Goal: Book appointment/travel/reservation

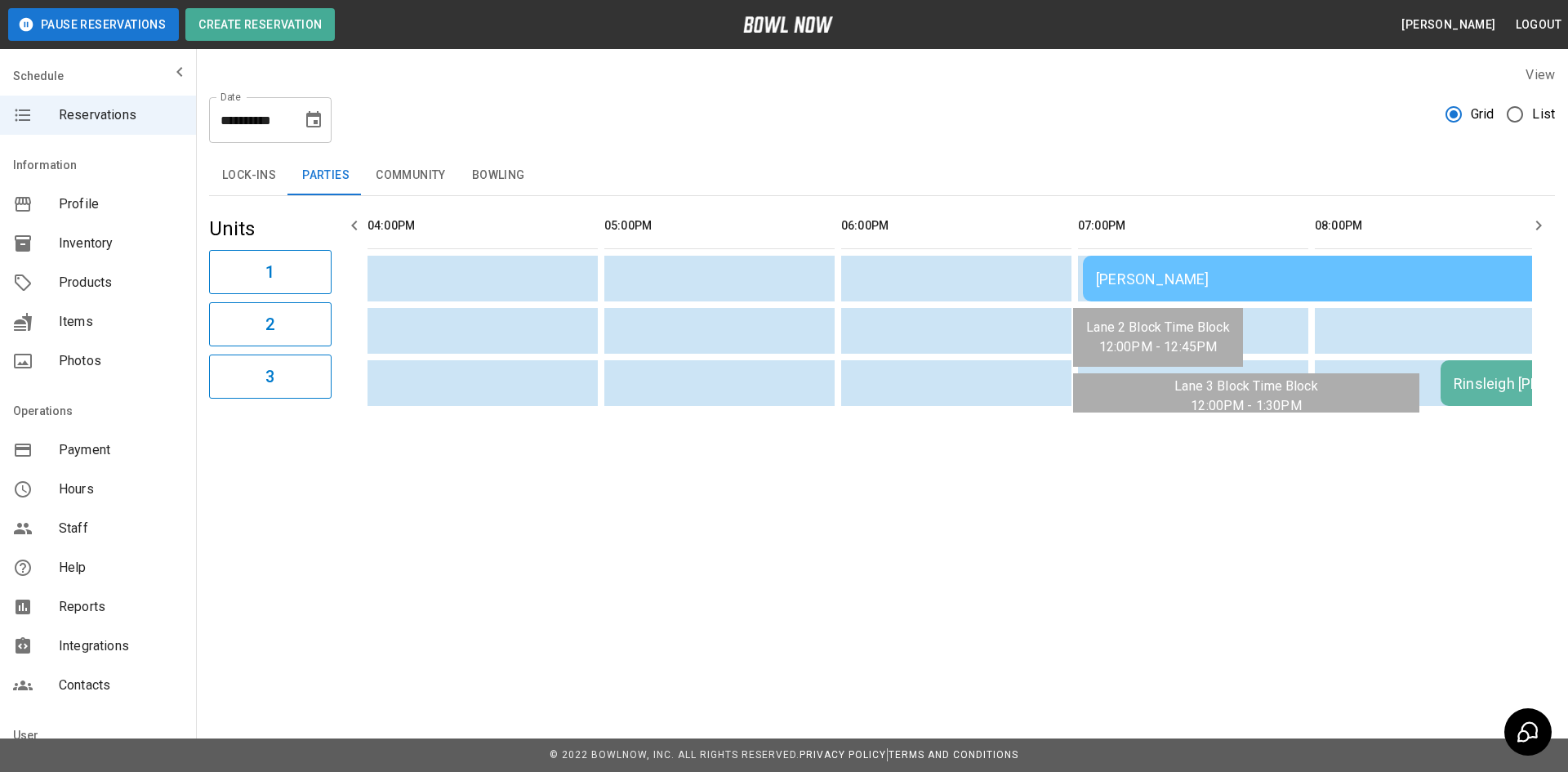
scroll to position [0, 1658]
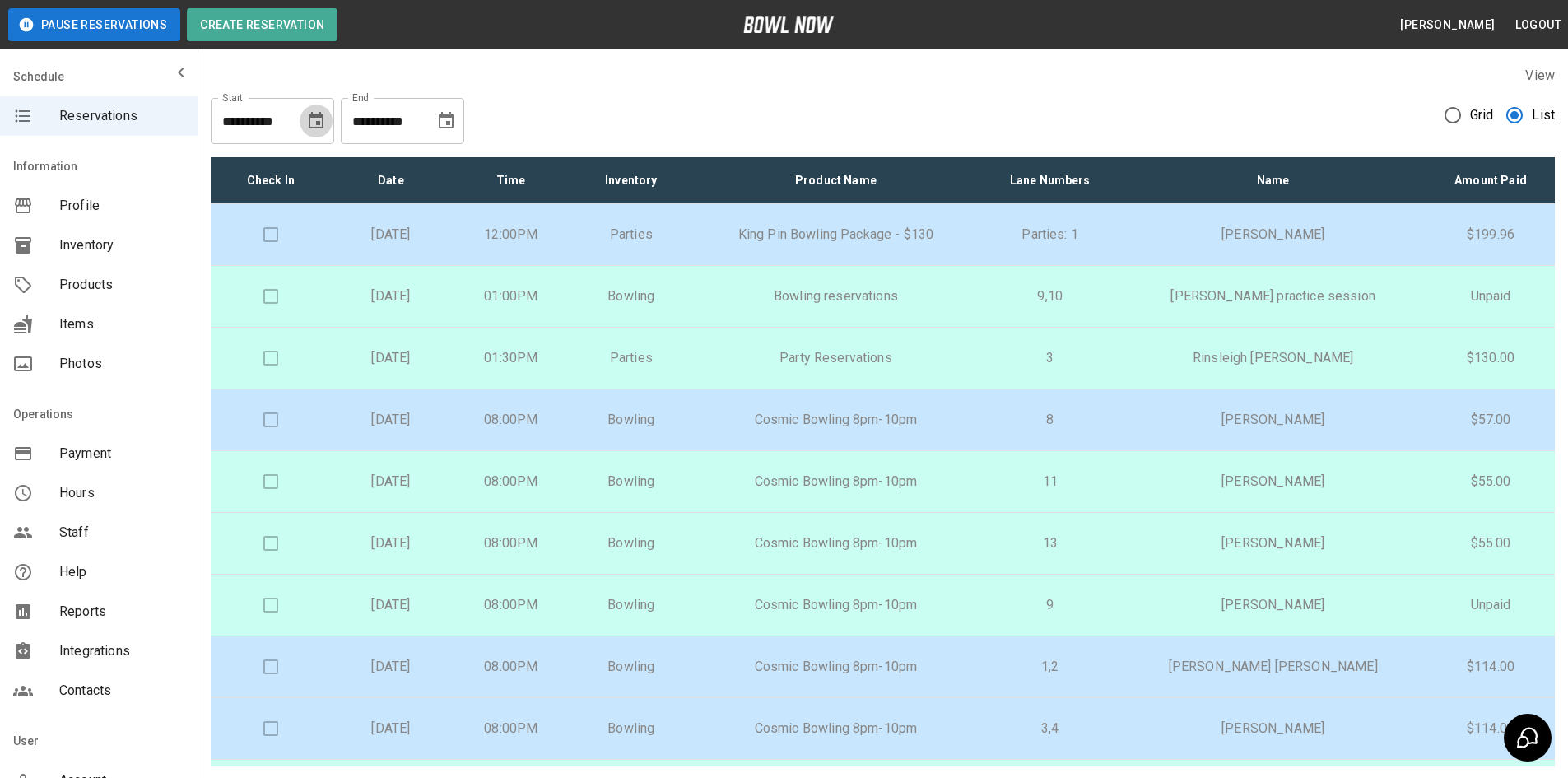
click at [311, 128] on icon "Choose date, selected date is Aug 23, 2025" at bounding box center [316, 119] width 15 height 17
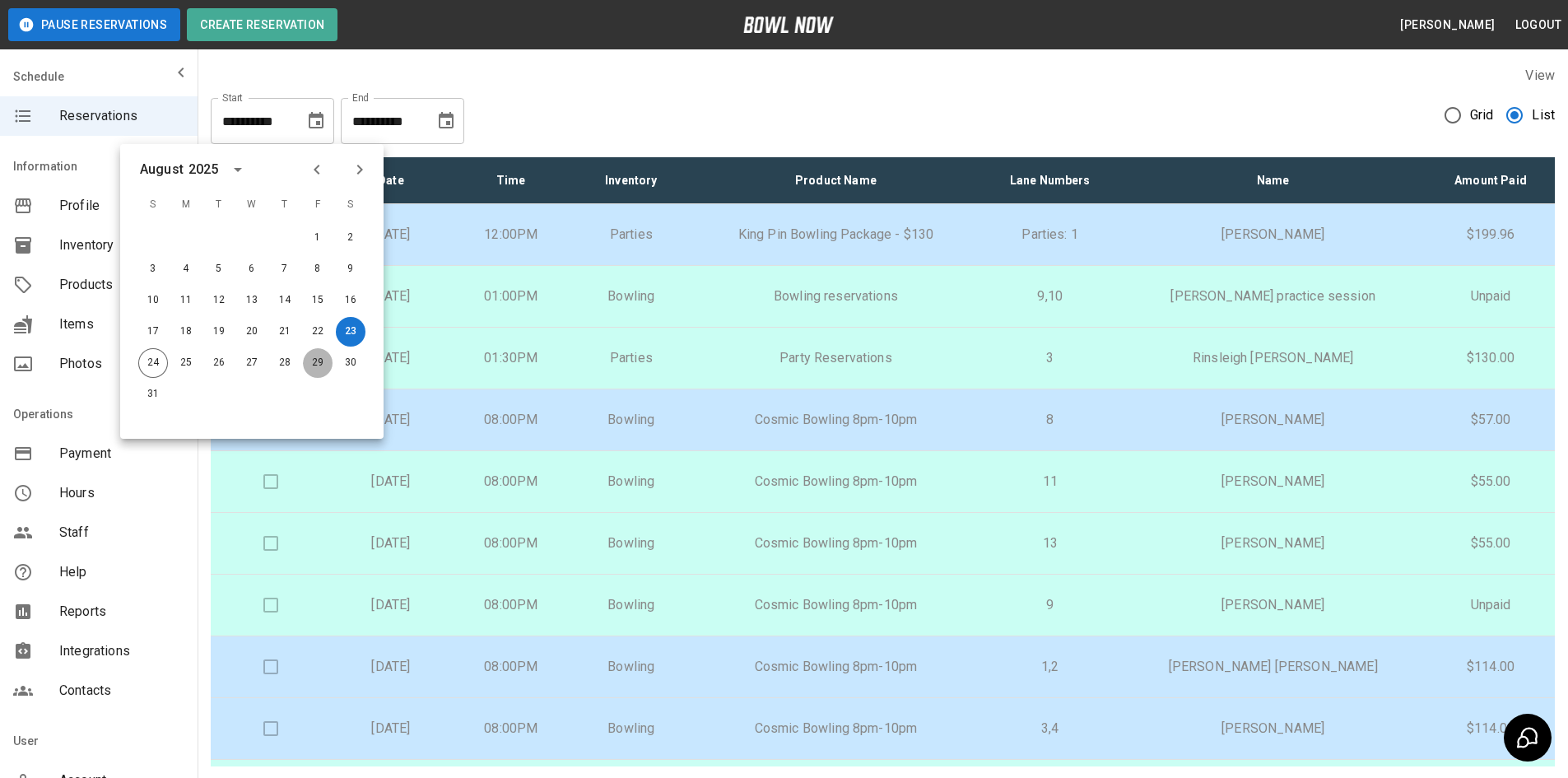
click at [317, 363] on button "29" at bounding box center [318, 363] width 30 height 30
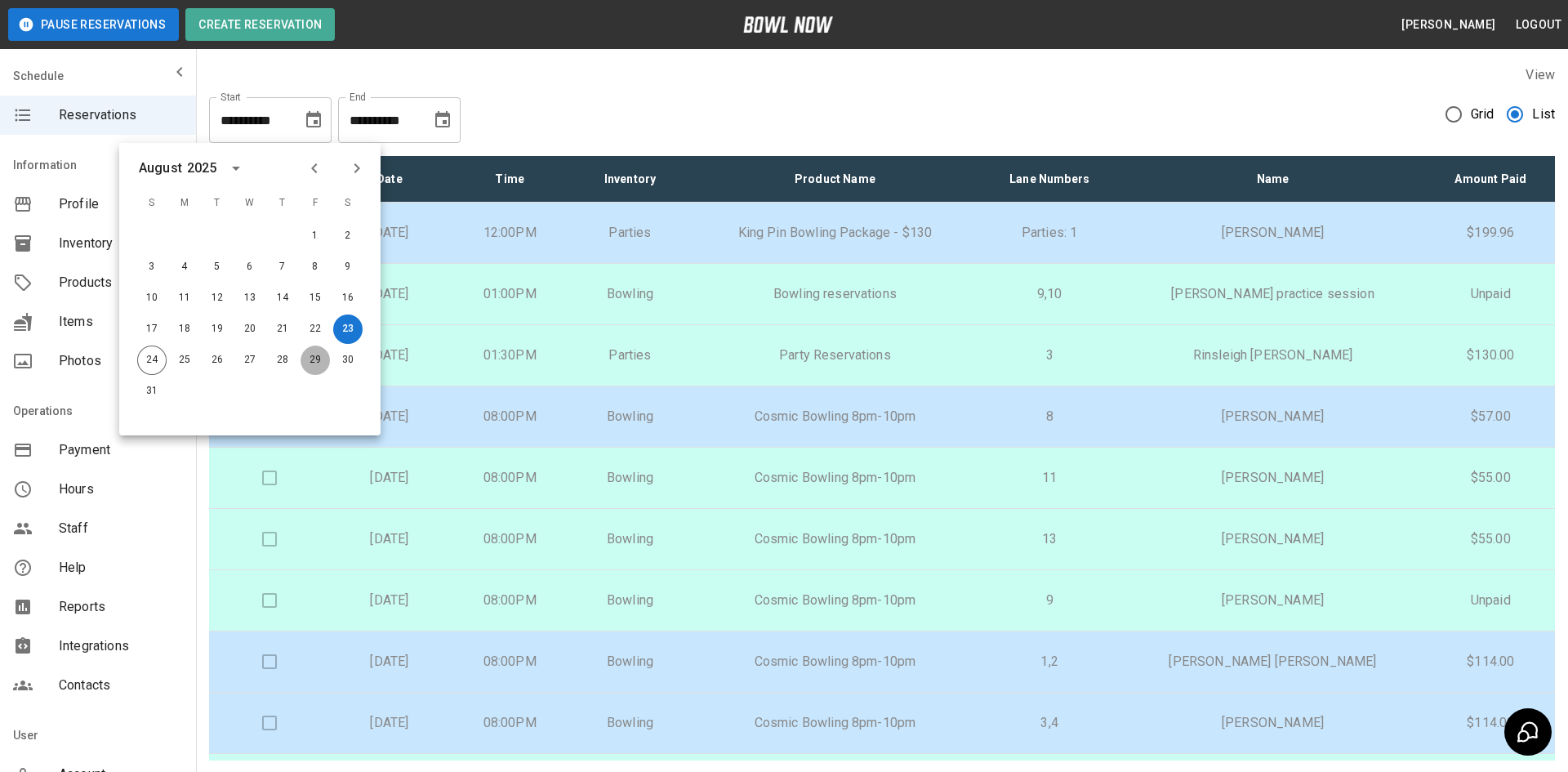
type input "**********"
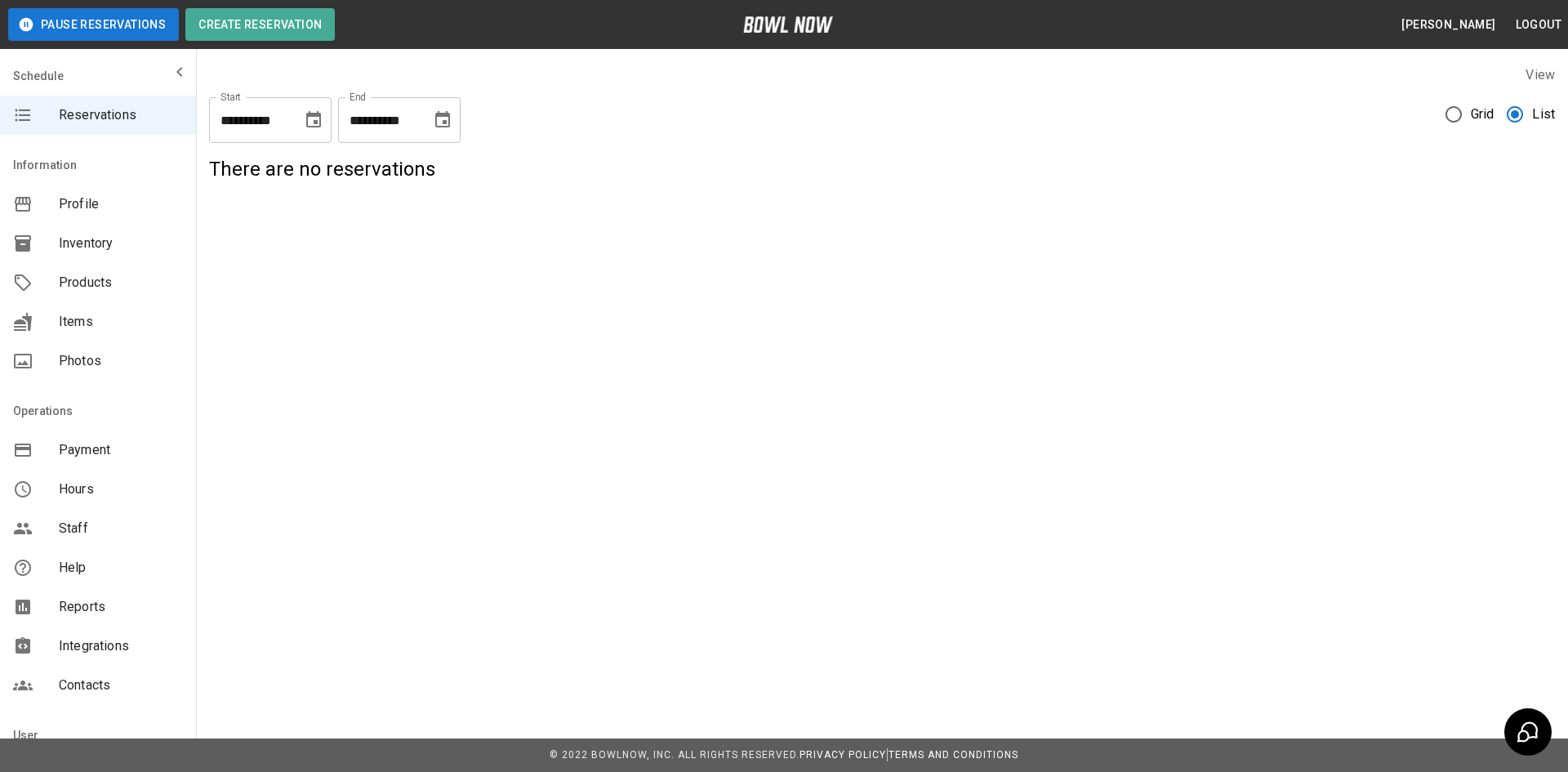
click at [439, 125] on icon "Choose date, selected date is Aug 23, 2025" at bounding box center [443, 121] width 20 height 20
click at [280, 393] on button "31" at bounding box center [281, 391] width 29 height 29
type input "**********"
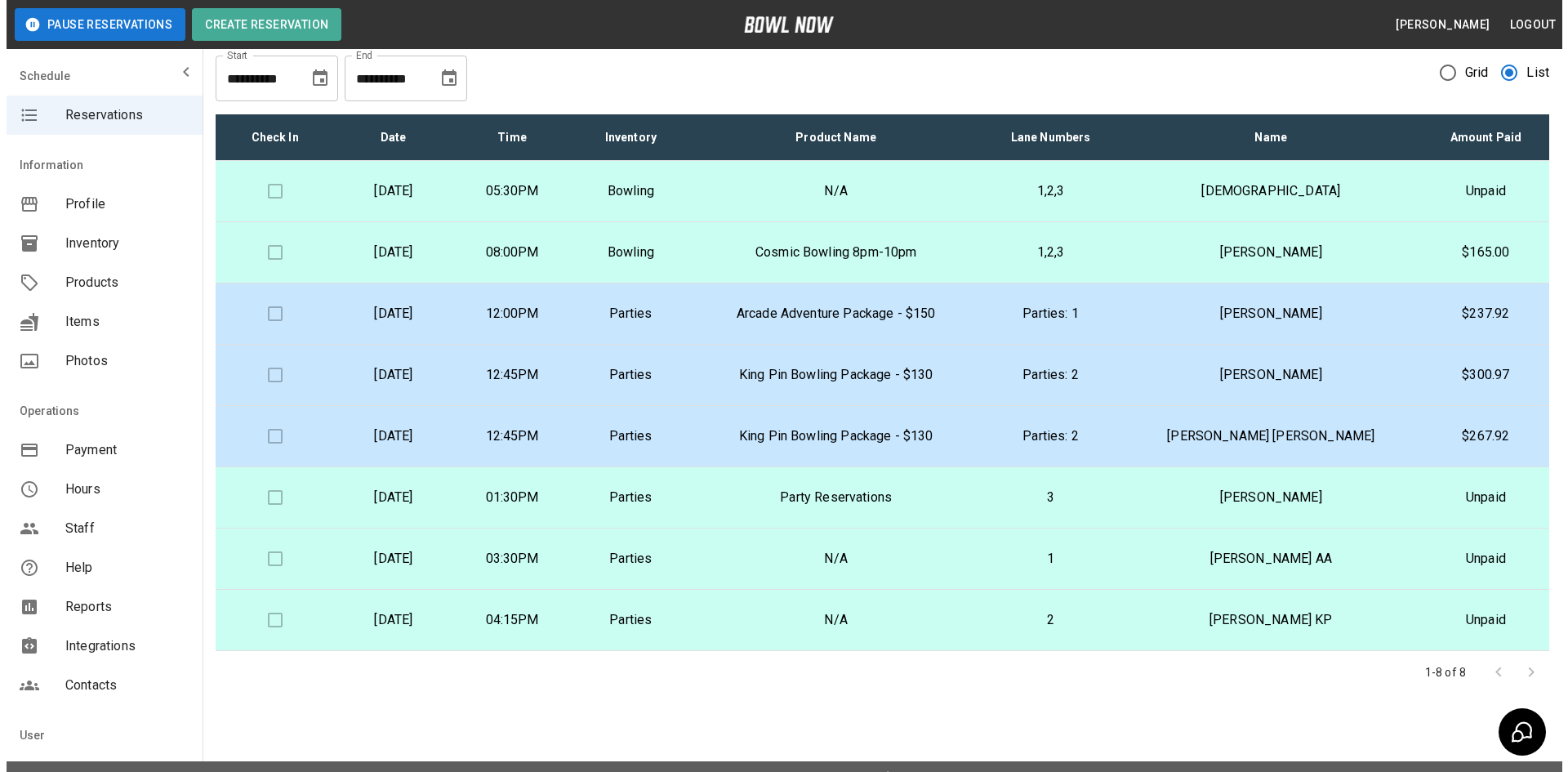
scroll to position [65, 0]
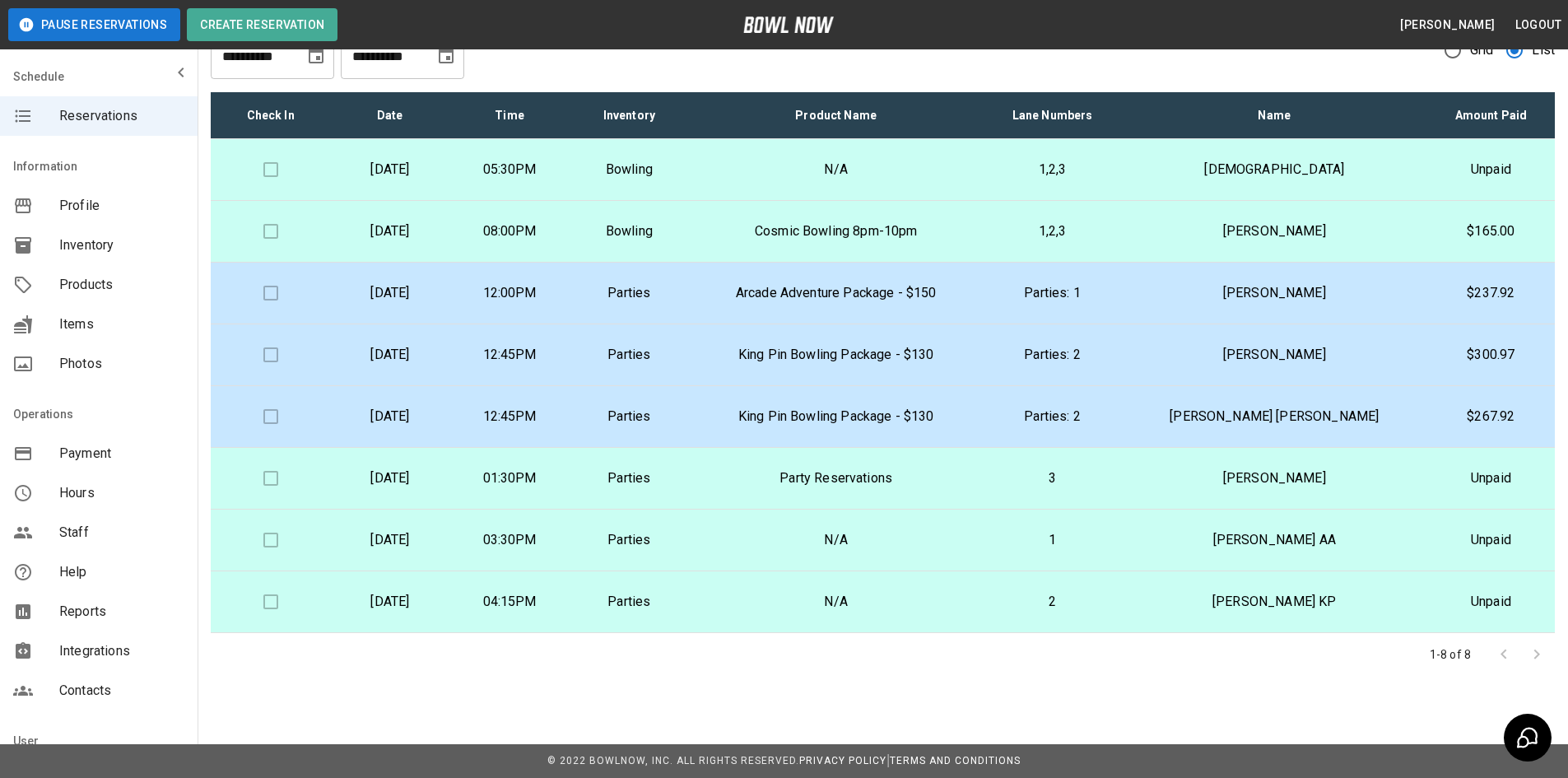
click at [883, 300] on p "Arcade Adventure Package - $150" at bounding box center [835, 293] width 268 height 20
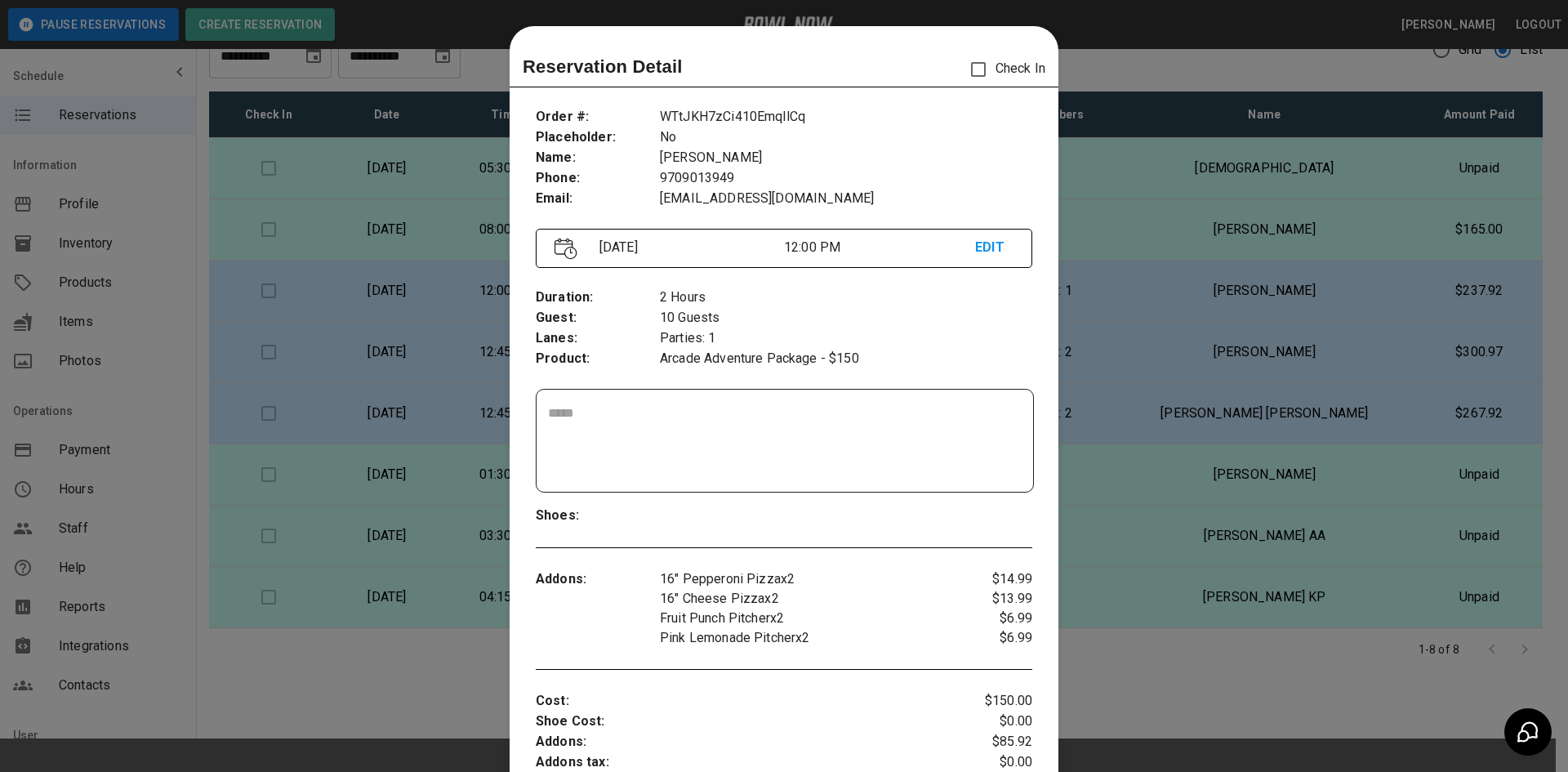
scroll to position [26, 0]
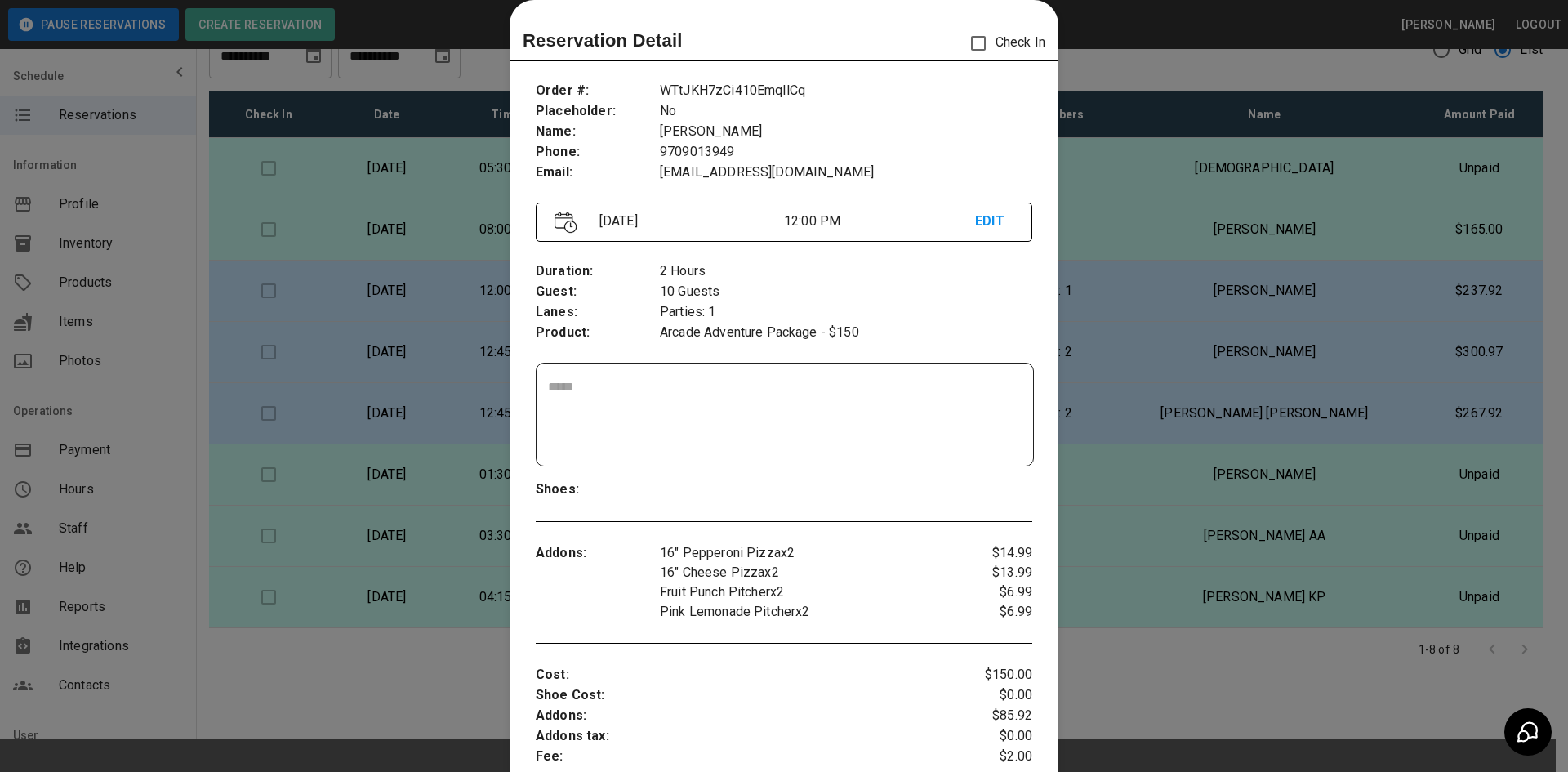
click at [1167, 233] on div at bounding box center [784, 386] width 1568 height 772
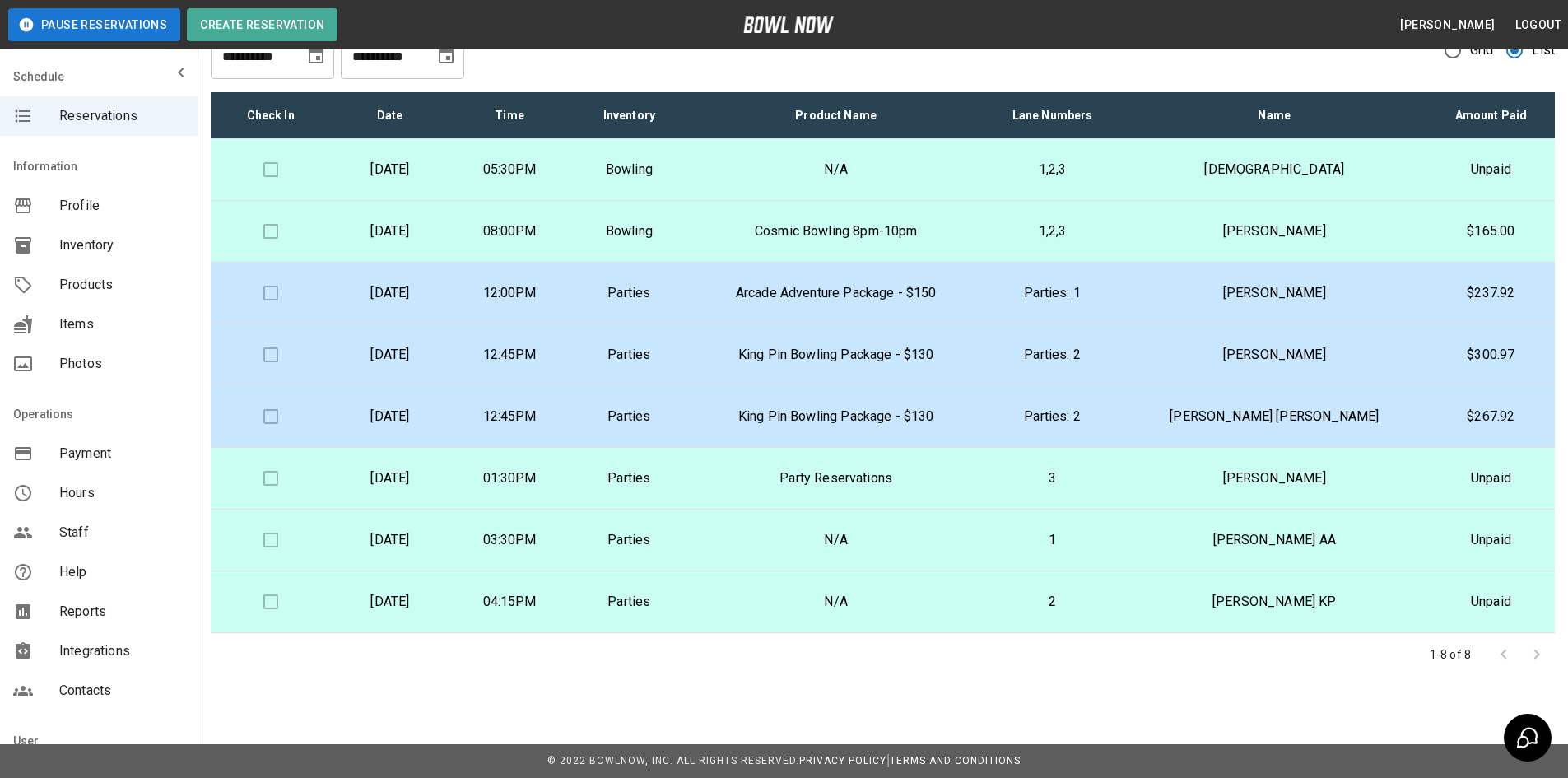
click at [967, 360] on p "King Pin Bowling Package - $130" at bounding box center [835, 354] width 268 height 20
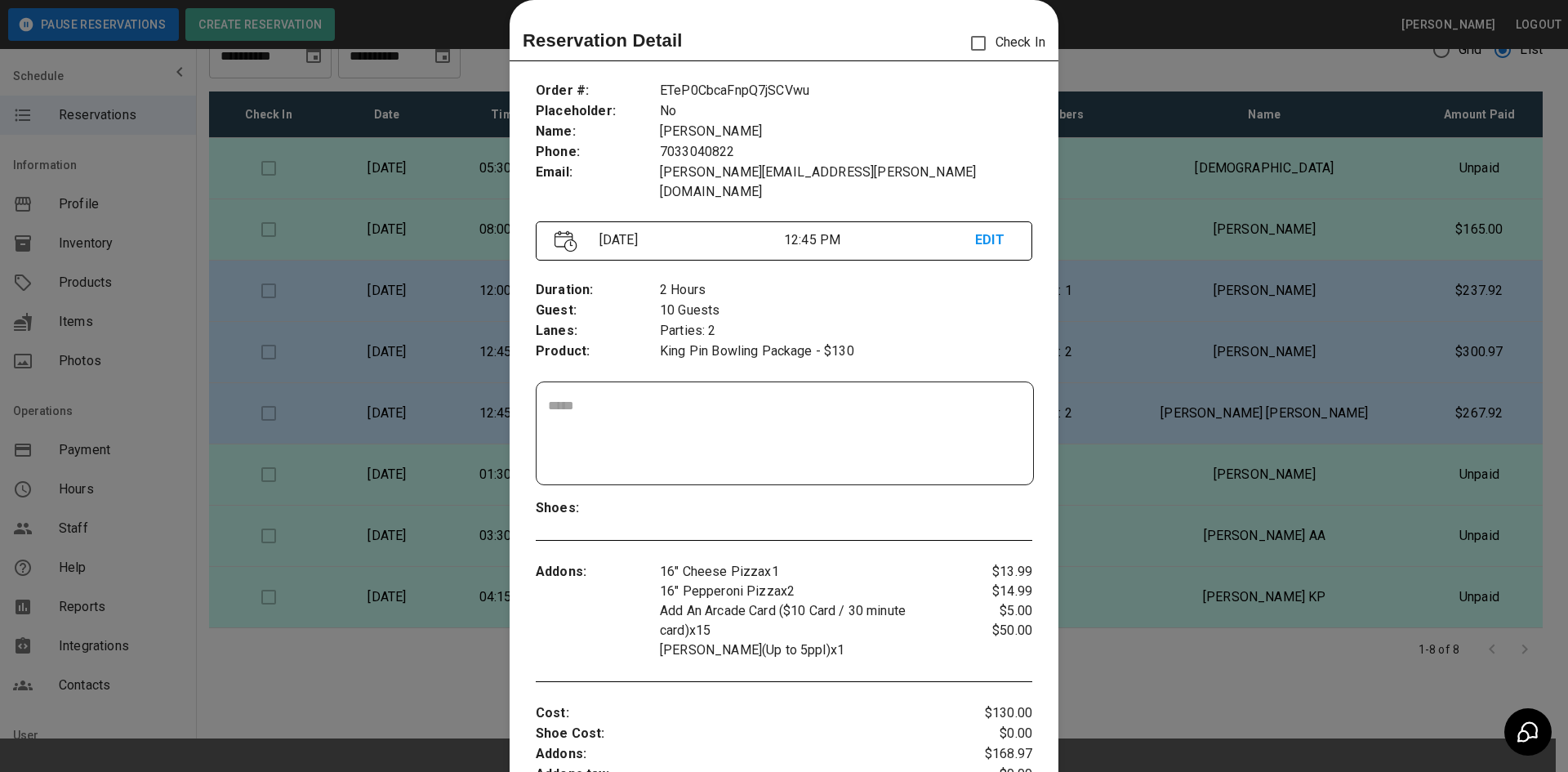
click at [1177, 419] on div at bounding box center [784, 386] width 1568 height 772
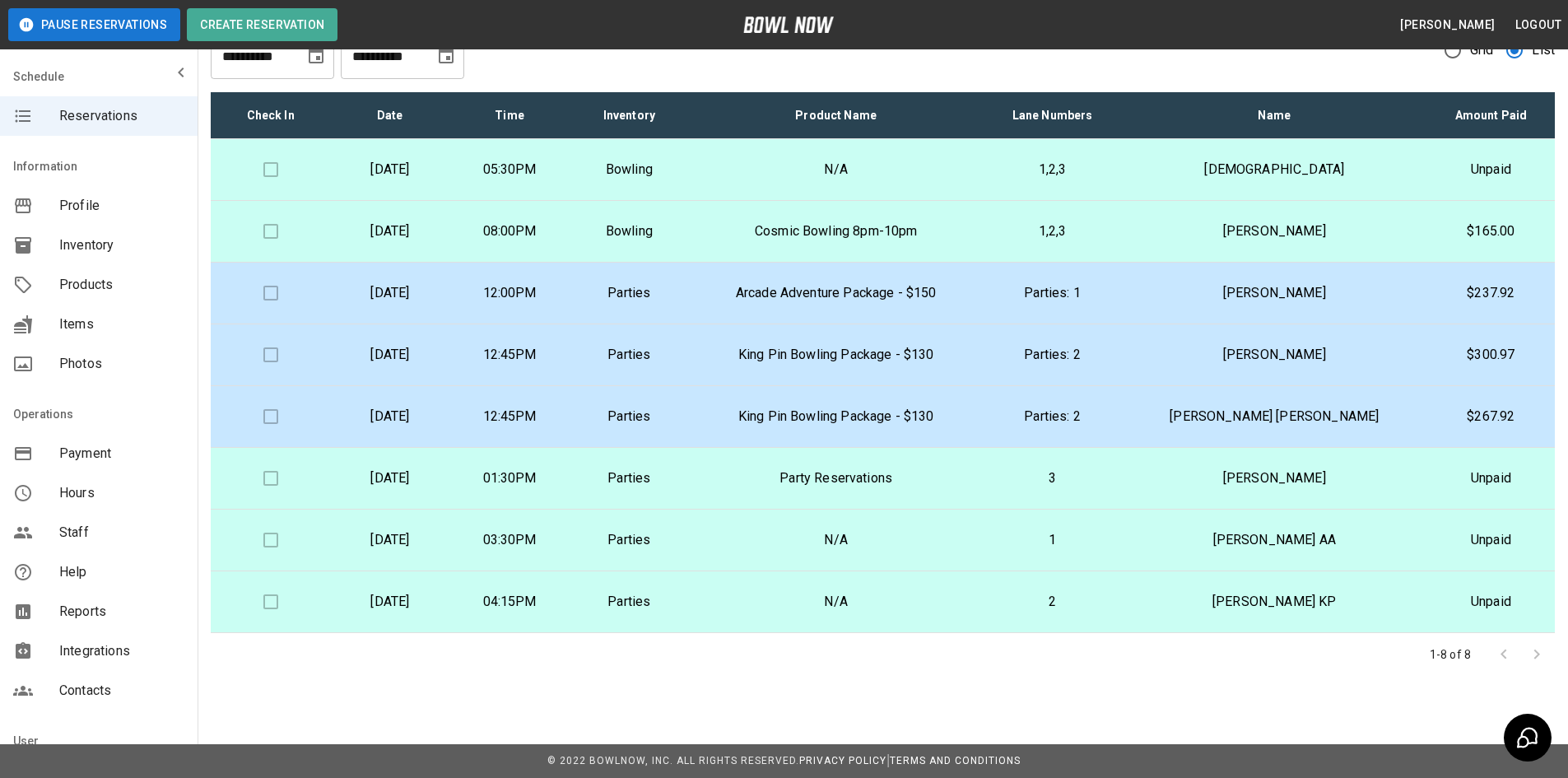
click at [1121, 427] on td "Parties: 2" at bounding box center [1052, 417] width 138 height 62
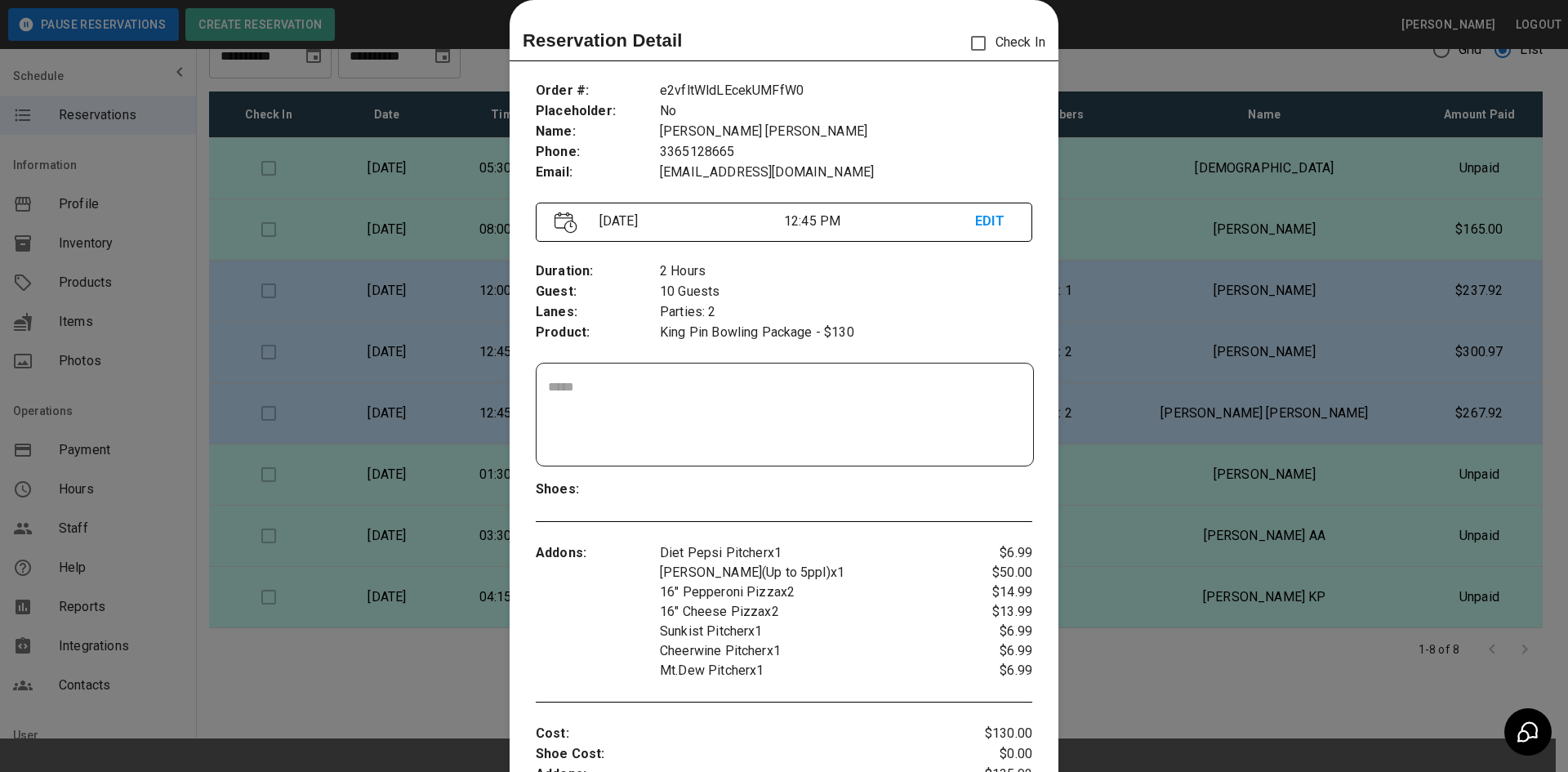
click at [1188, 704] on div at bounding box center [784, 386] width 1568 height 772
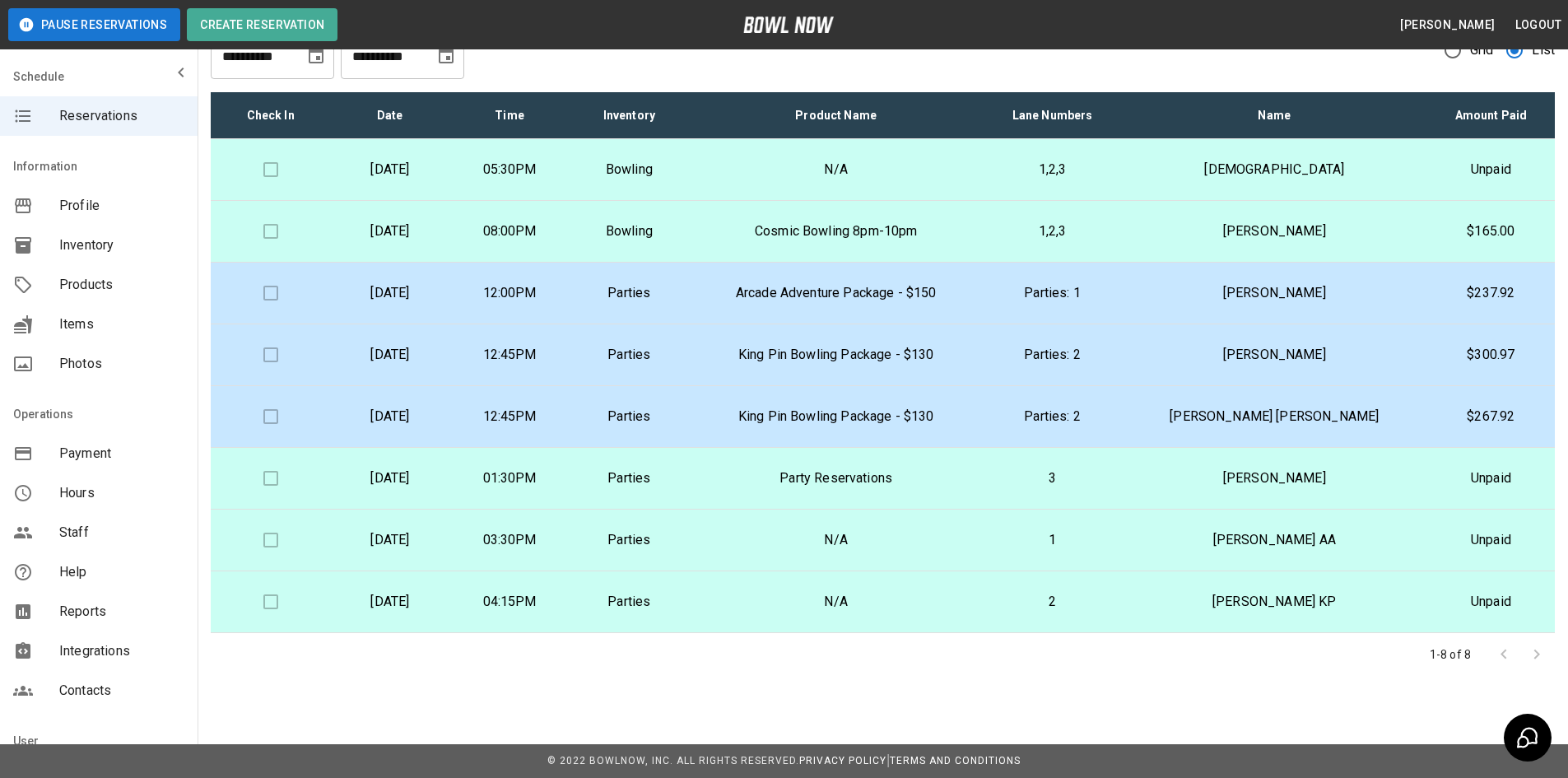
scroll to position [0, 0]
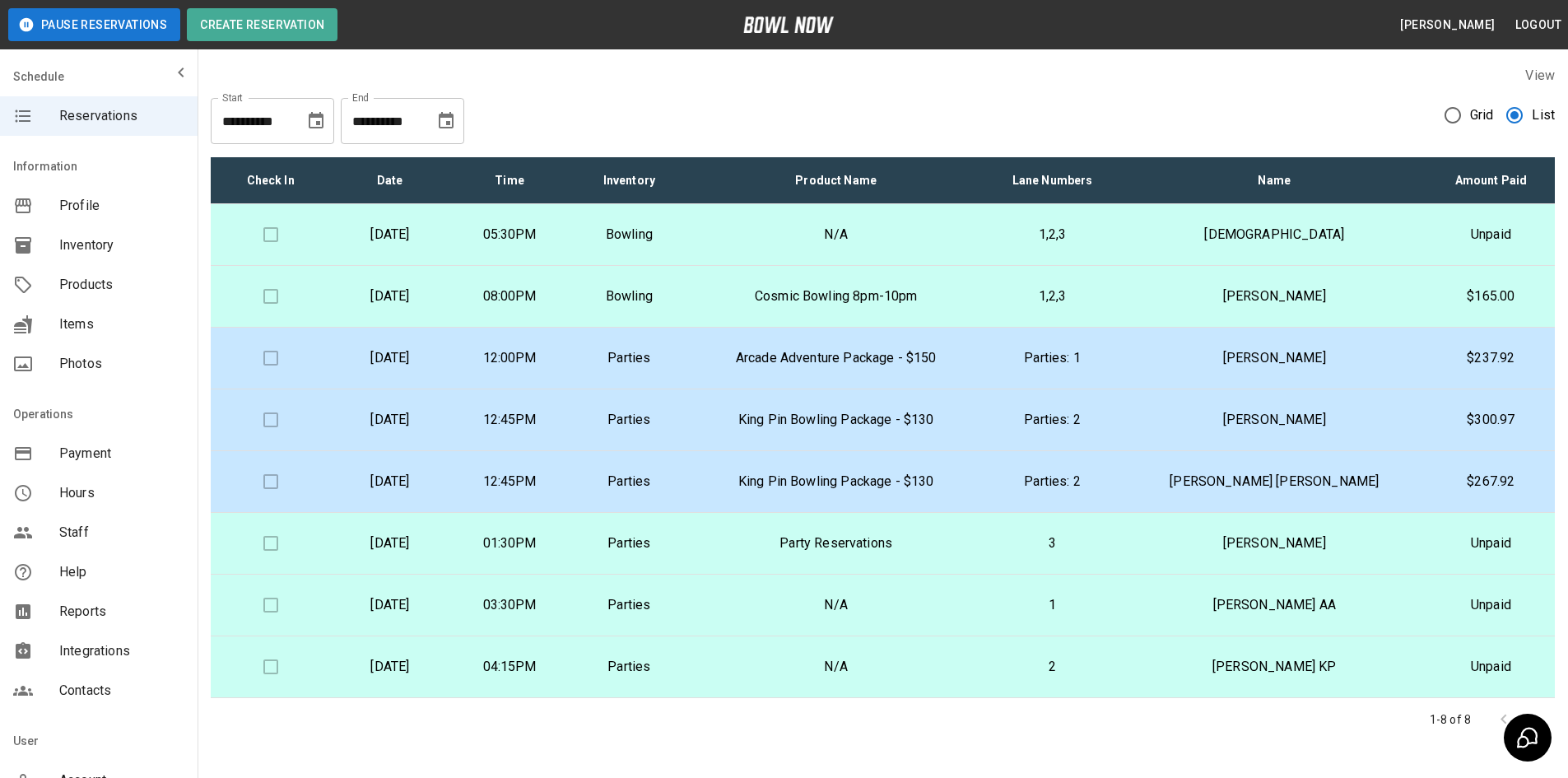
click at [319, 121] on icon "Choose date, selected date is Aug 29, 2025" at bounding box center [316, 119] width 15 height 17
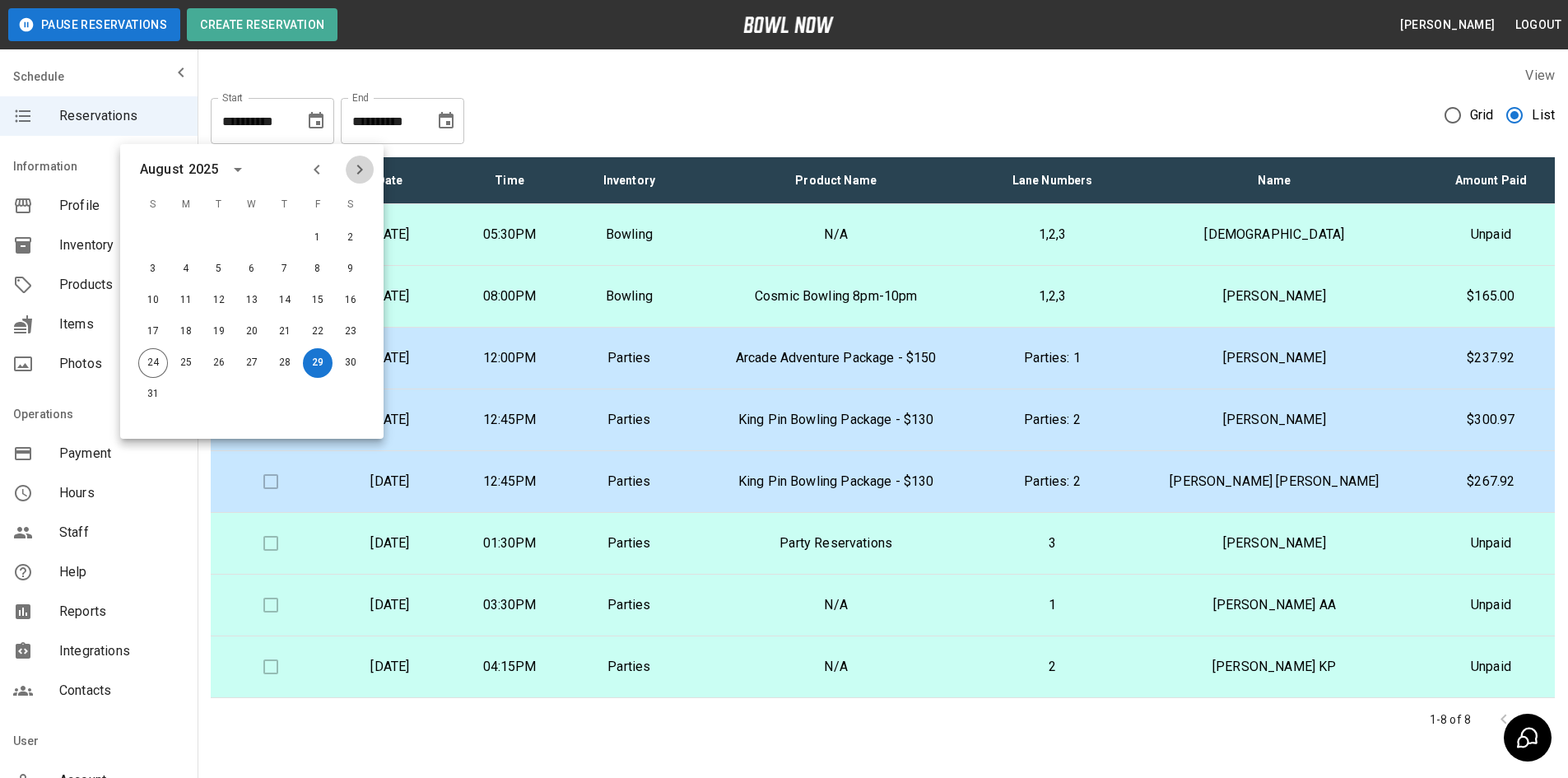
click at [364, 174] on icon "Next month" at bounding box center [359, 170] width 20 height 20
click at [324, 171] on icon "Previous month" at bounding box center [317, 170] width 20 height 20
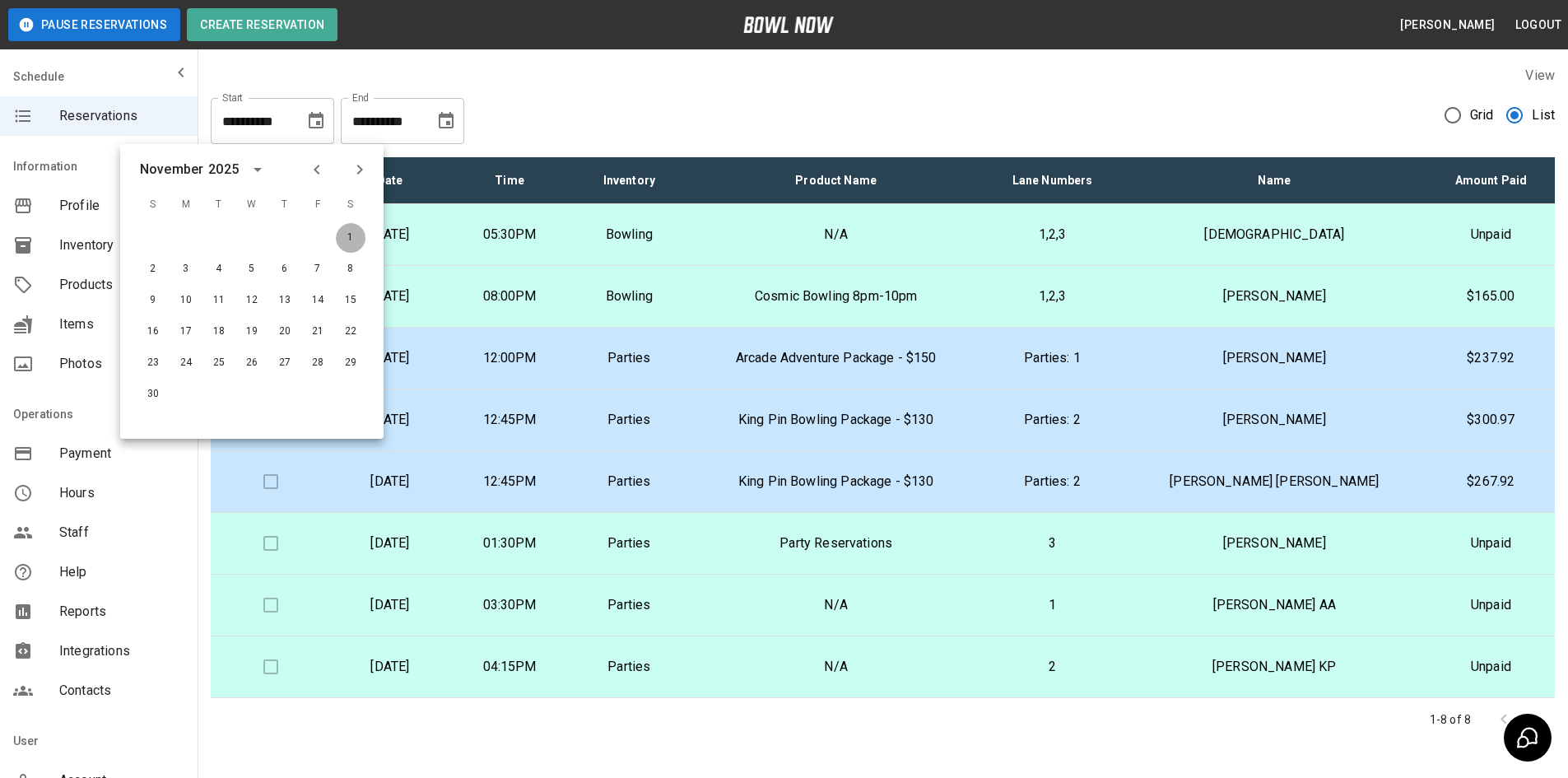
click at [351, 235] on button "1" at bounding box center [351, 238] width 30 height 30
type input "**********"
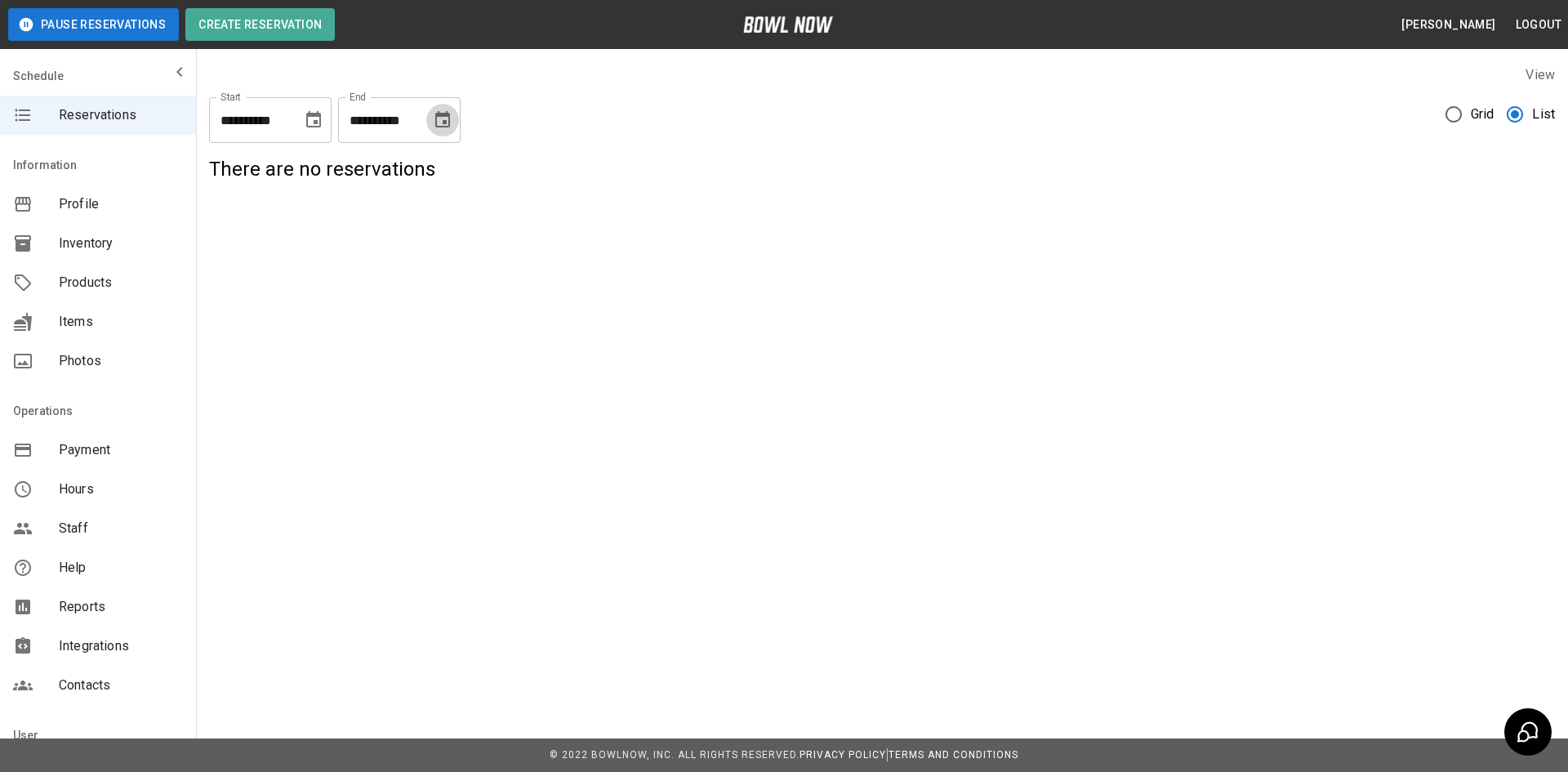
click at [438, 125] on icon "Choose date, selected date is Aug 31, 2025" at bounding box center [443, 121] width 20 height 20
click at [487, 165] on icon "Next month" at bounding box center [486, 169] width 20 height 20
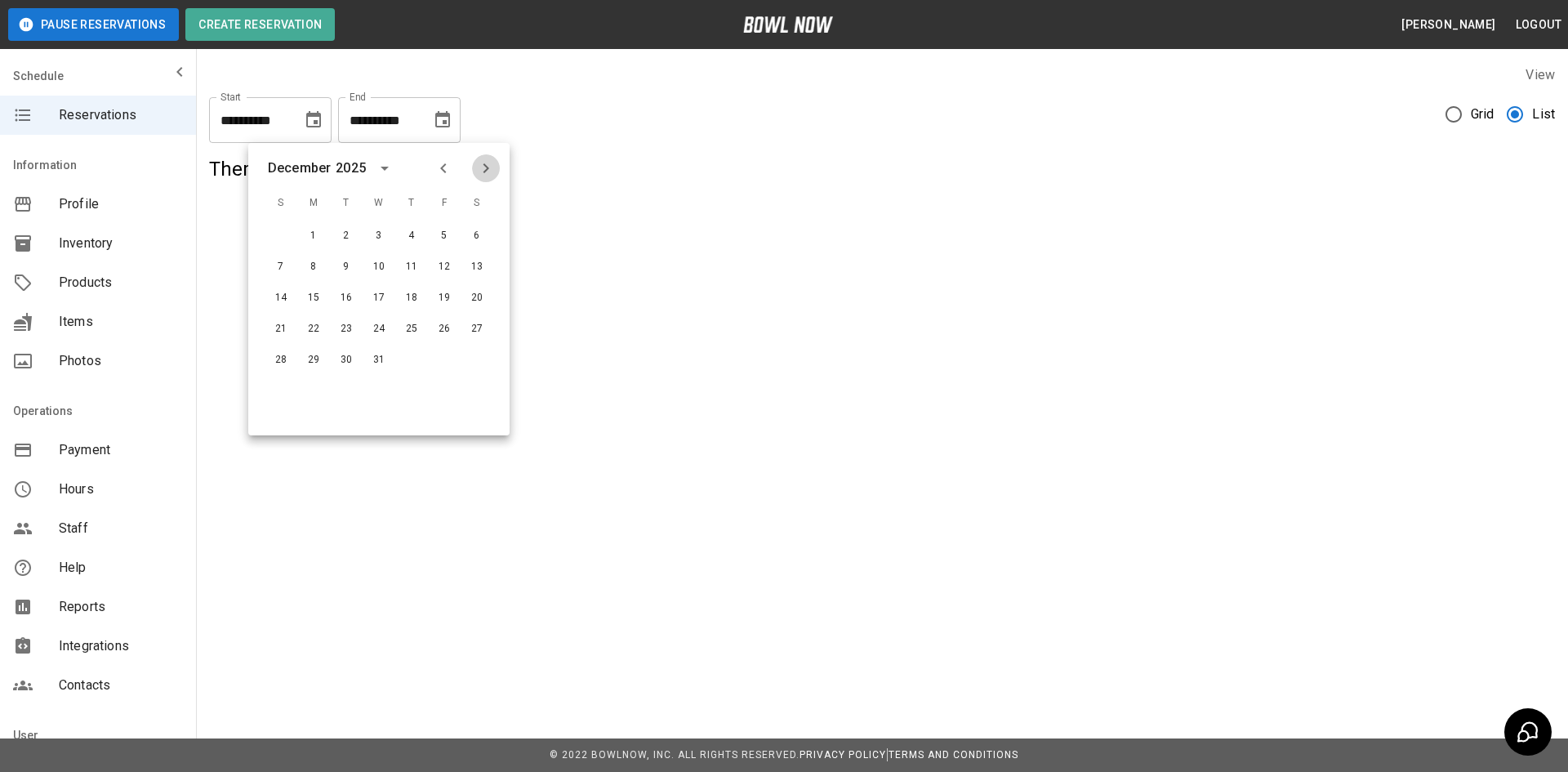
click at [487, 165] on icon "Next month" at bounding box center [486, 169] width 20 height 20
click at [445, 166] on icon "Previous month" at bounding box center [444, 169] width 20 height 20
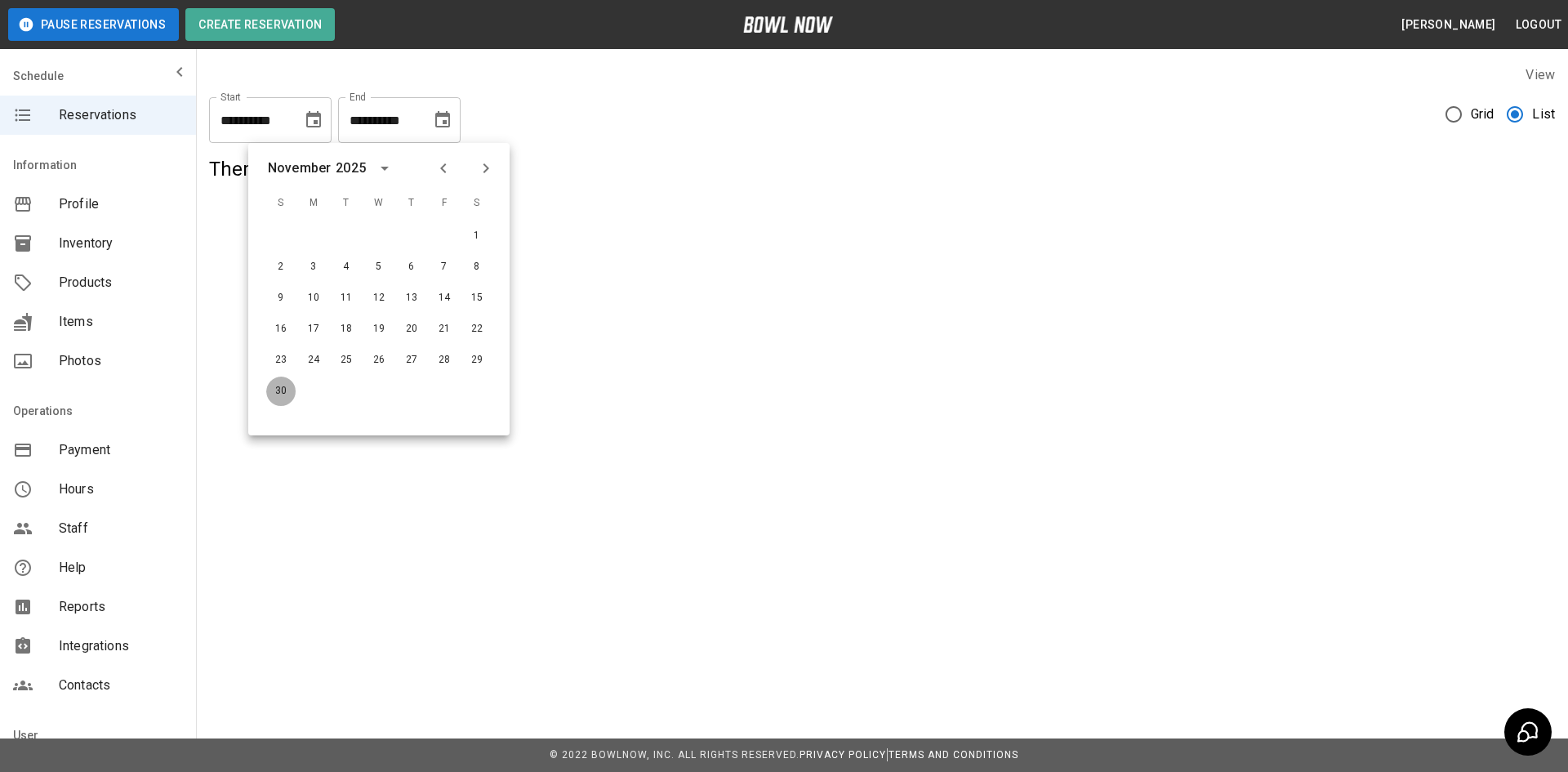
click at [286, 387] on button "30" at bounding box center [281, 391] width 29 height 29
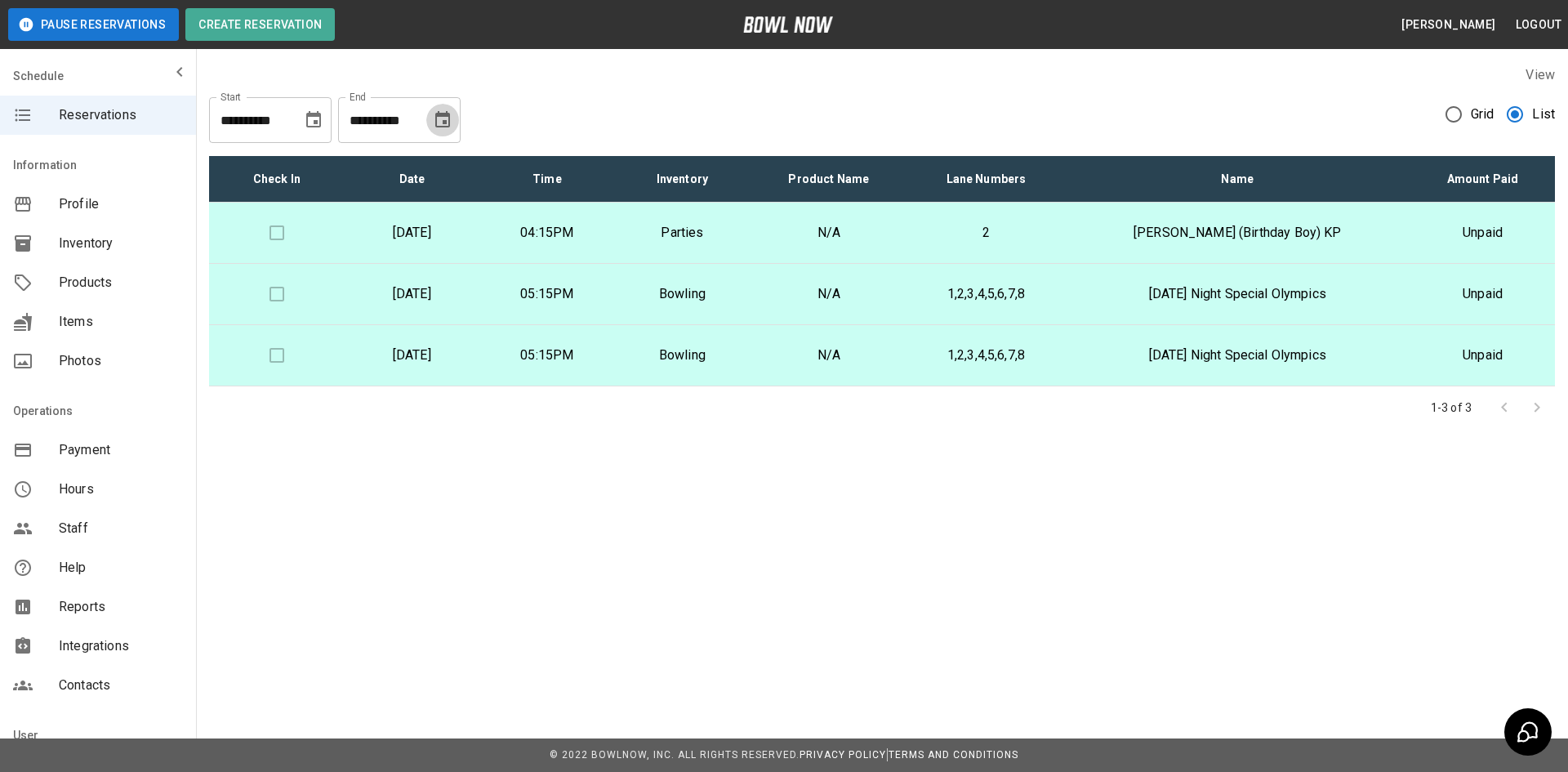
click at [440, 124] on icon "Choose date, selected date is Nov 30, 2025" at bounding box center [443, 121] width 20 height 20
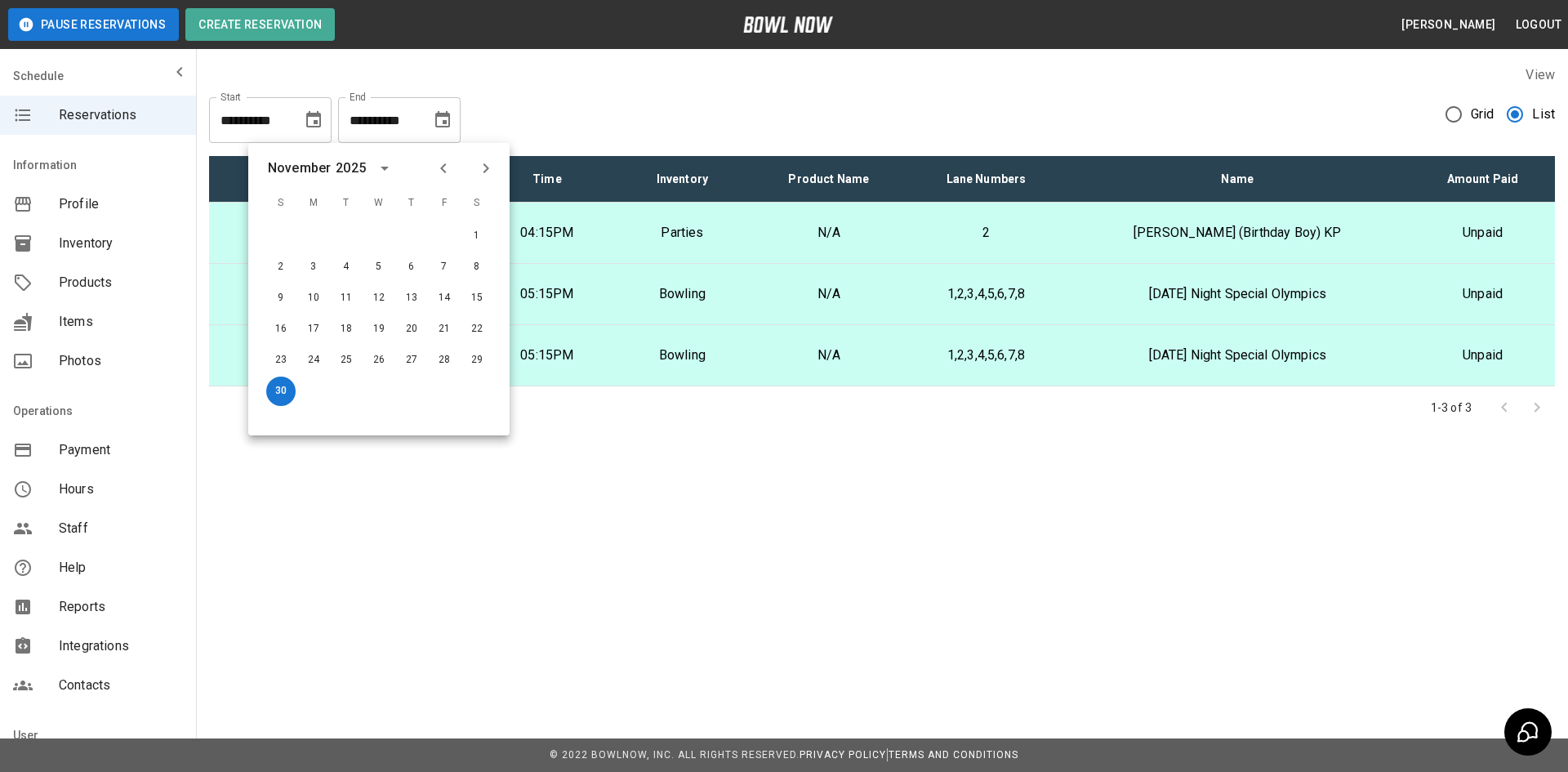
click at [486, 165] on icon "Next month" at bounding box center [486, 169] width 6 height 10
click at [378, 367] on button "31" at bounding box center [379, 361] width 29 height 29
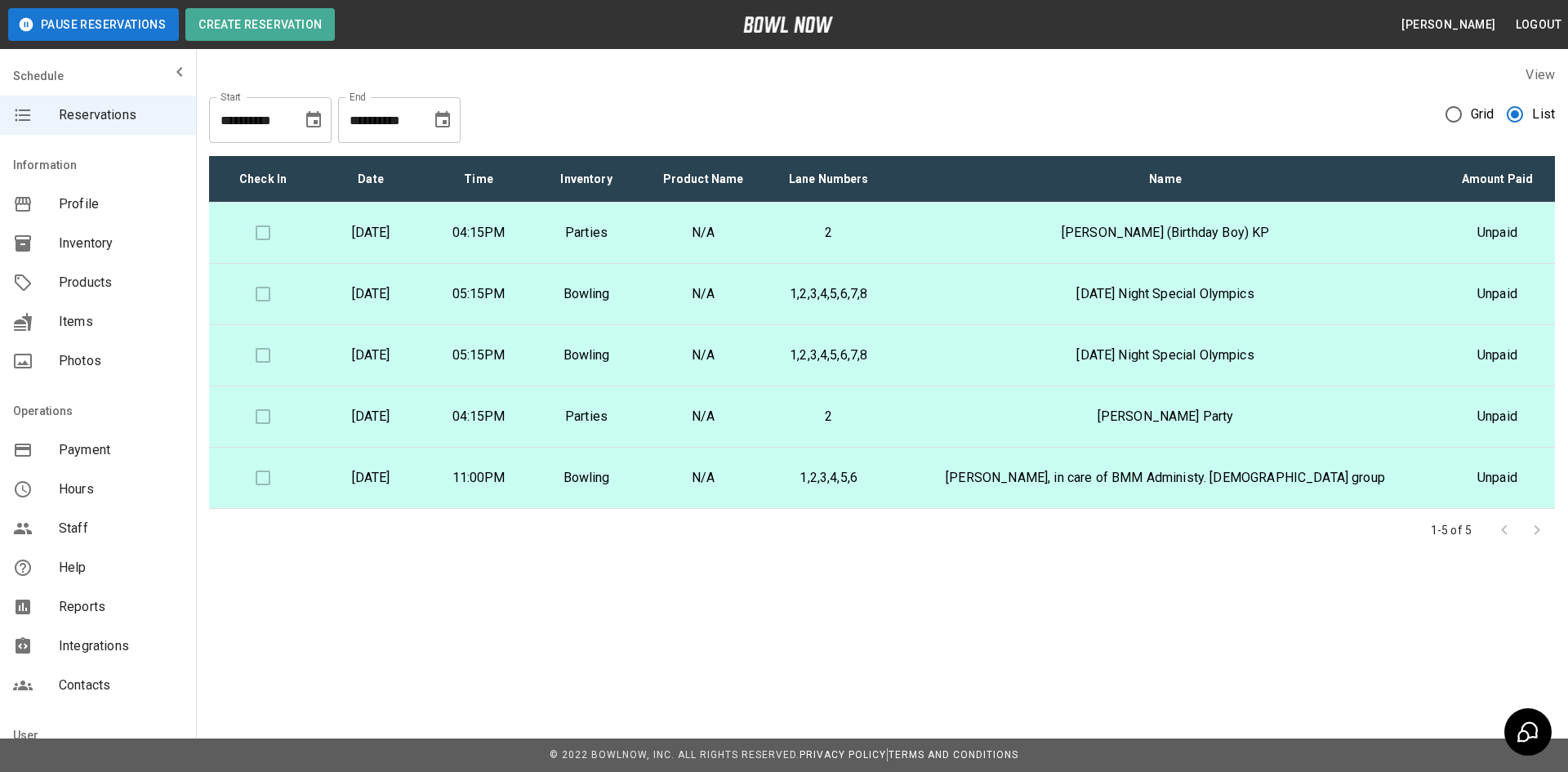
click at [310, 121] on icon "Choose date, selected date is Nov 1, 2025" at bounding box center [314, 121] width 20 height 20
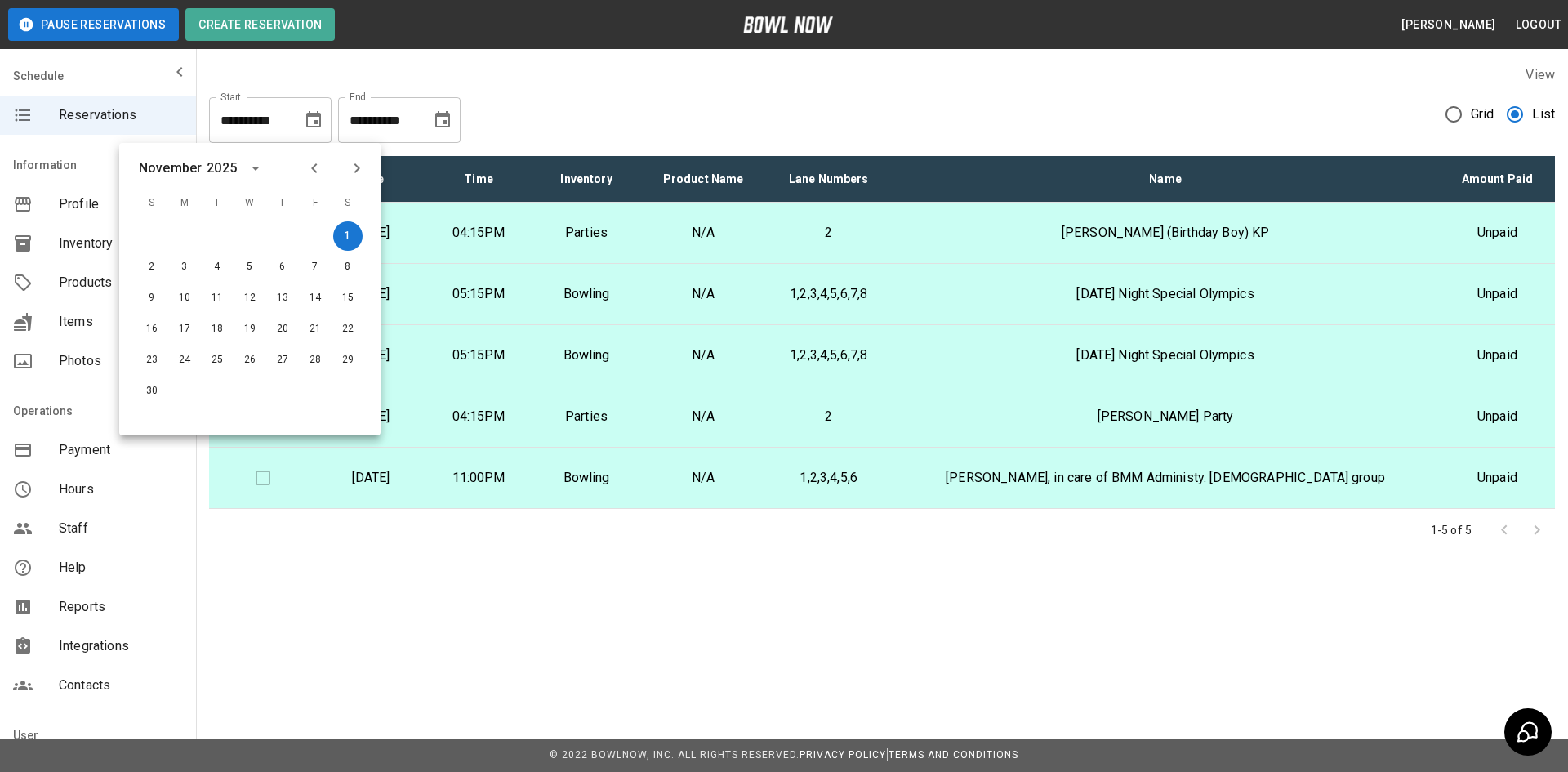
click at [592, 114] on div "**********" at bounding box center [882, 114] width 1347 height 59
click at [309, 118] on icon "Choose date, selected date is Nov 1, 2025" at bounding box center [314, 121] width 20 height 20
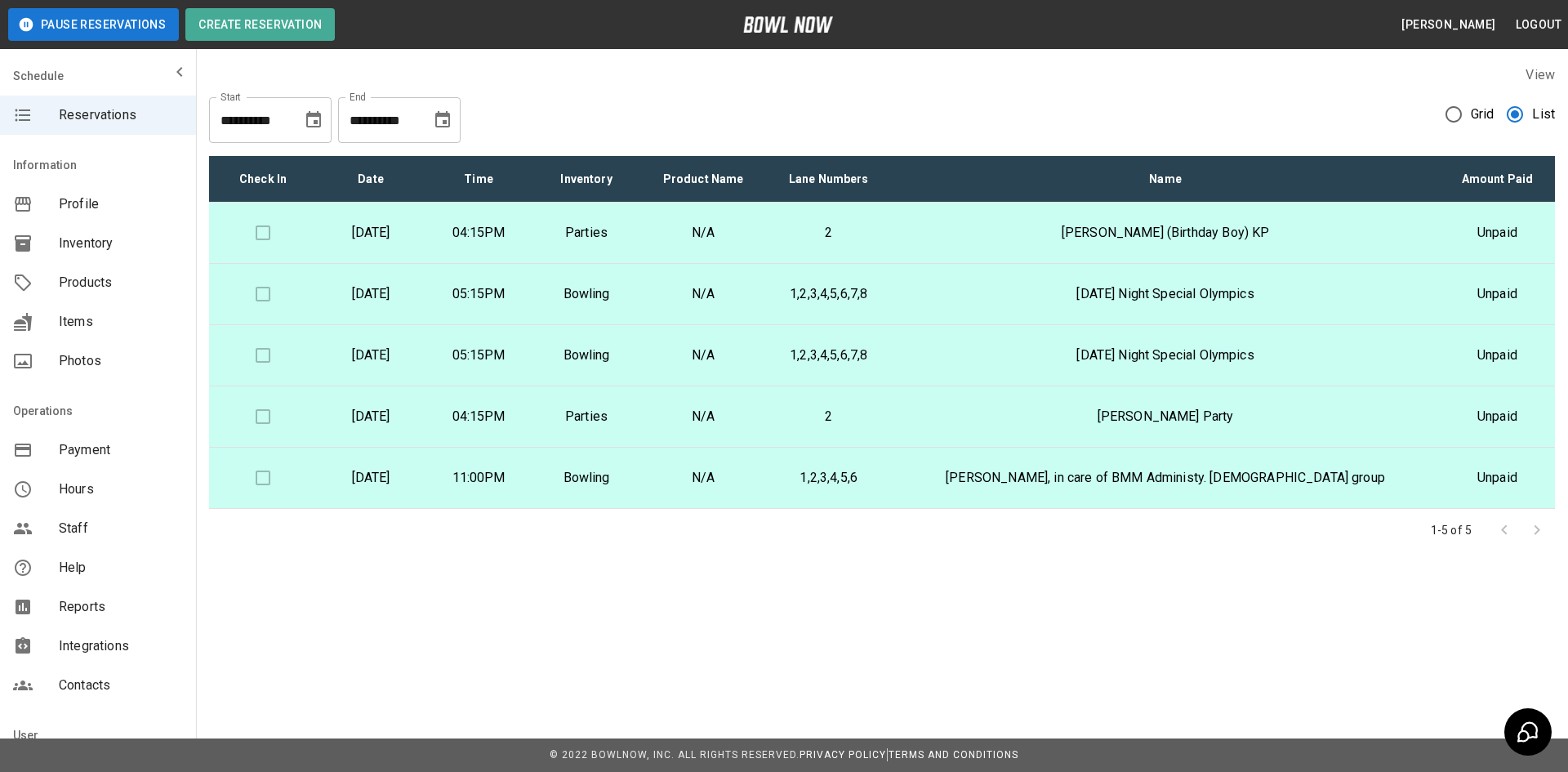
click at [318, 121] on icon "Choose date, selected date is Nov 1, 2025" at bounding box center [314, 119] width 15 height 17
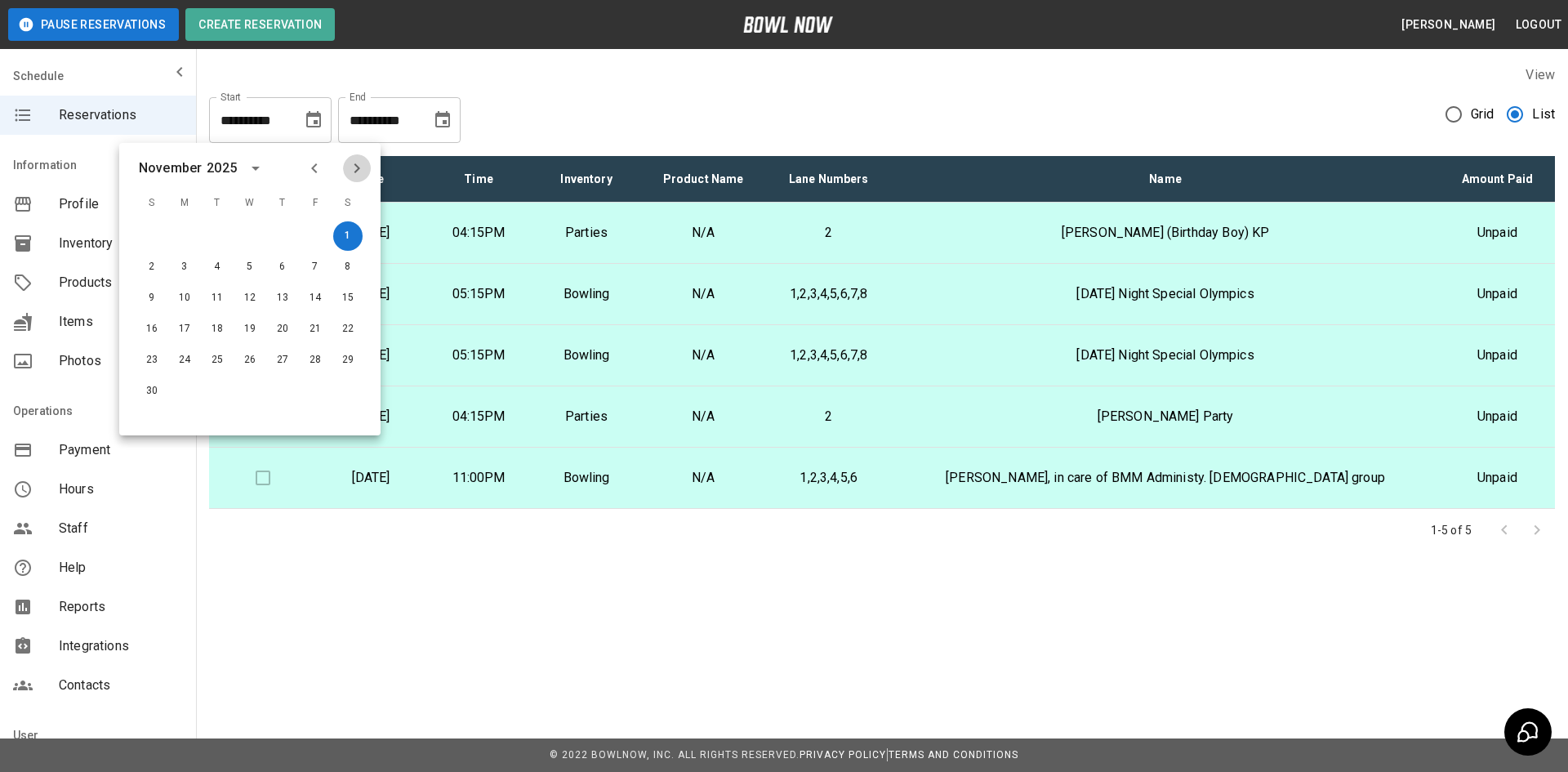
click at [361, 167] on icon "Next month" at bounding box center [357, 169] width 20 height 20
drag, startPoint x: 539, startPoint y: 121, endPoint x: 464, endPoint y: 133, distance: 76.0
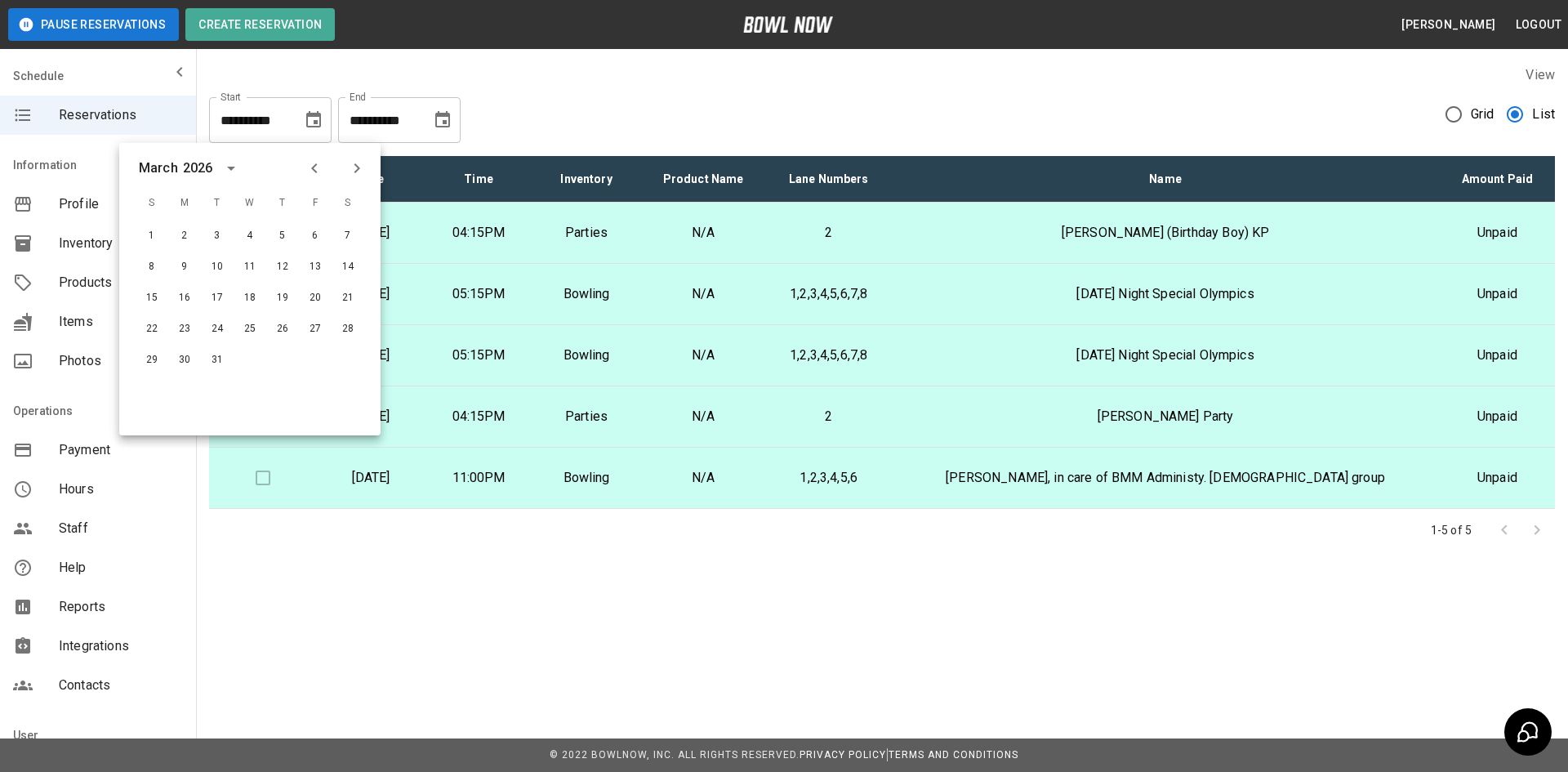
click at [532, 121] on div "**********" at bounding box center [882, 114] width 1347 height 59
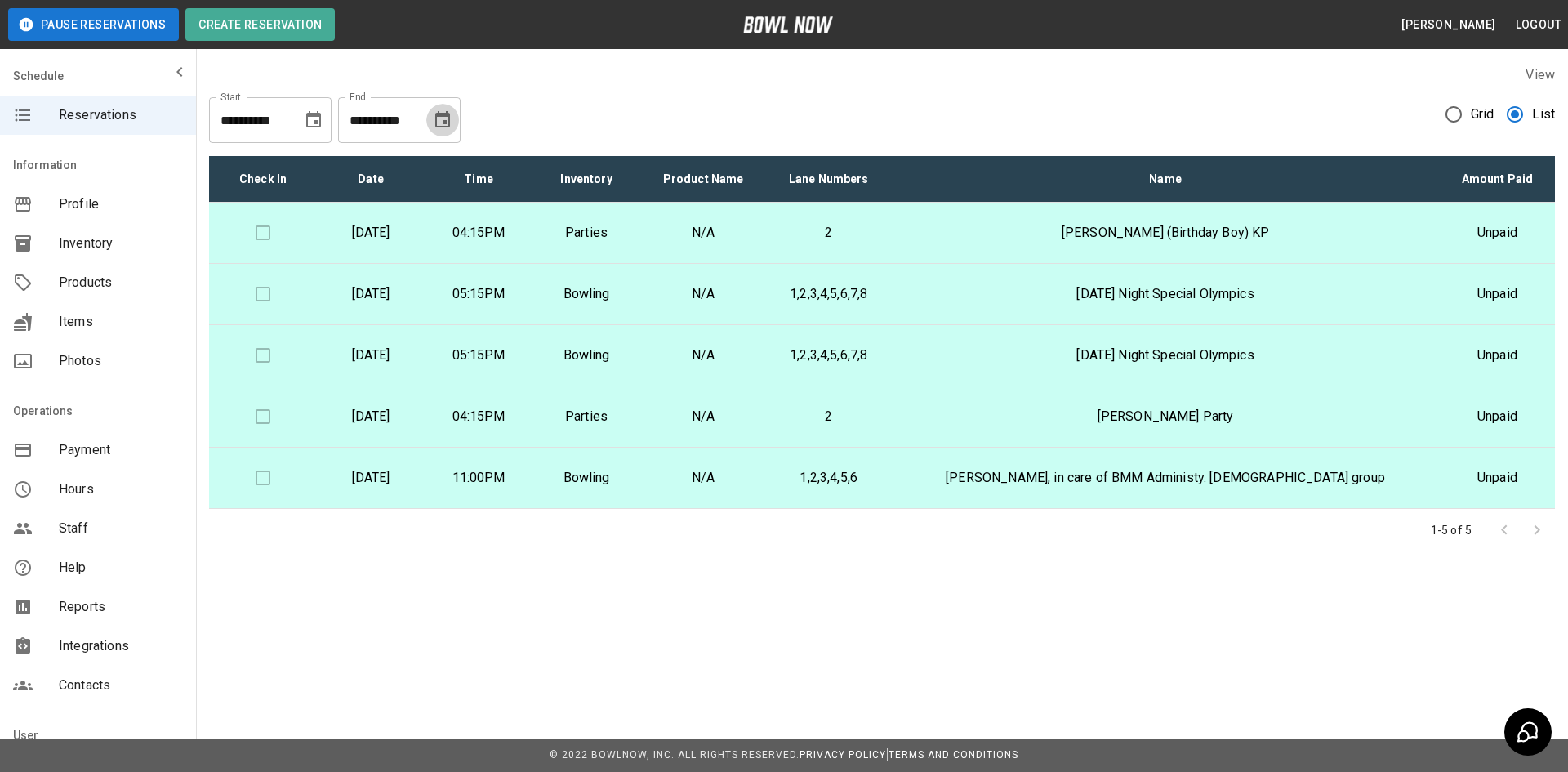
click at [440, 121] on icon "Choose date, selected date is Dec 31, 2025" at bounding box center [443, 121] width 20 height 20
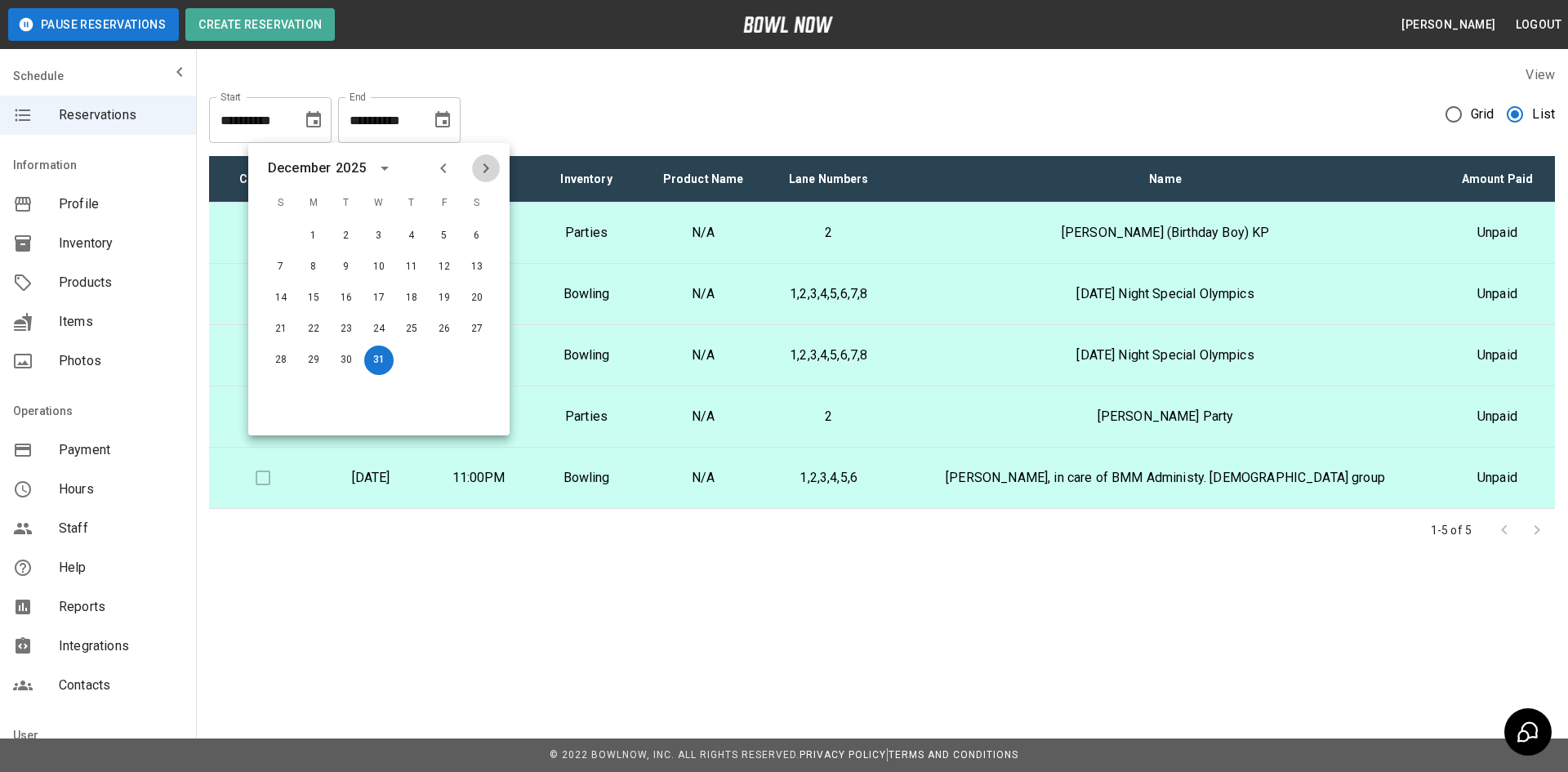
click at [490, 169] on icon "Next month" at bounding box center [486, 169] width 20 height 20
click at [489, 169] on icon "Next month" at bounding box center [486, 169] width 20 height 20
click at [489, 169] on icon "Next month" at bounding box center [486, 169] width 6 height 10
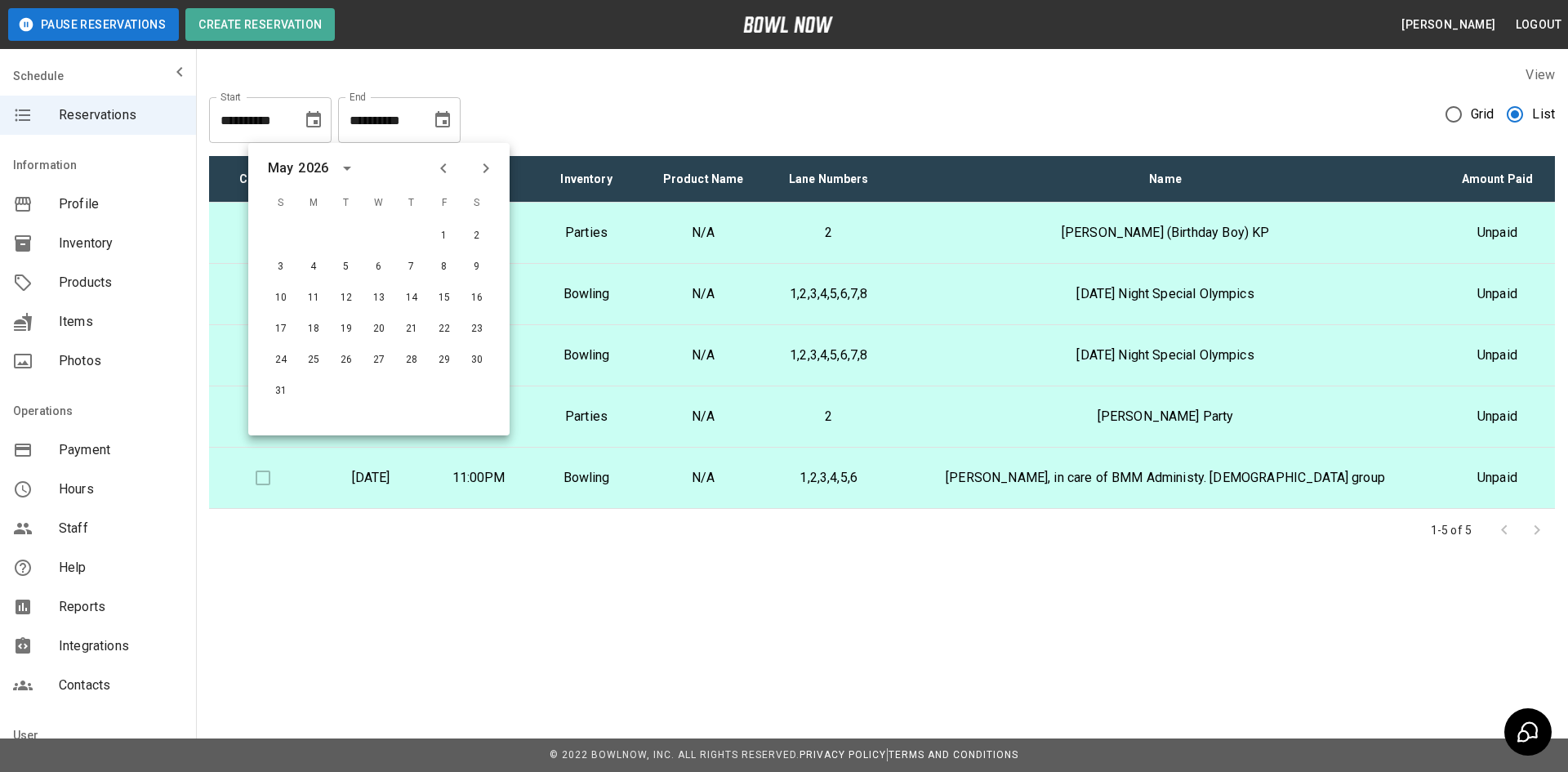
click at [489, 169] on icon "Next month" at bounding box center [486, 169] width 6 height 10
click at [335, 362] on button "30" at bounding box center [346, 361] width 29 height 29
type input "**********"
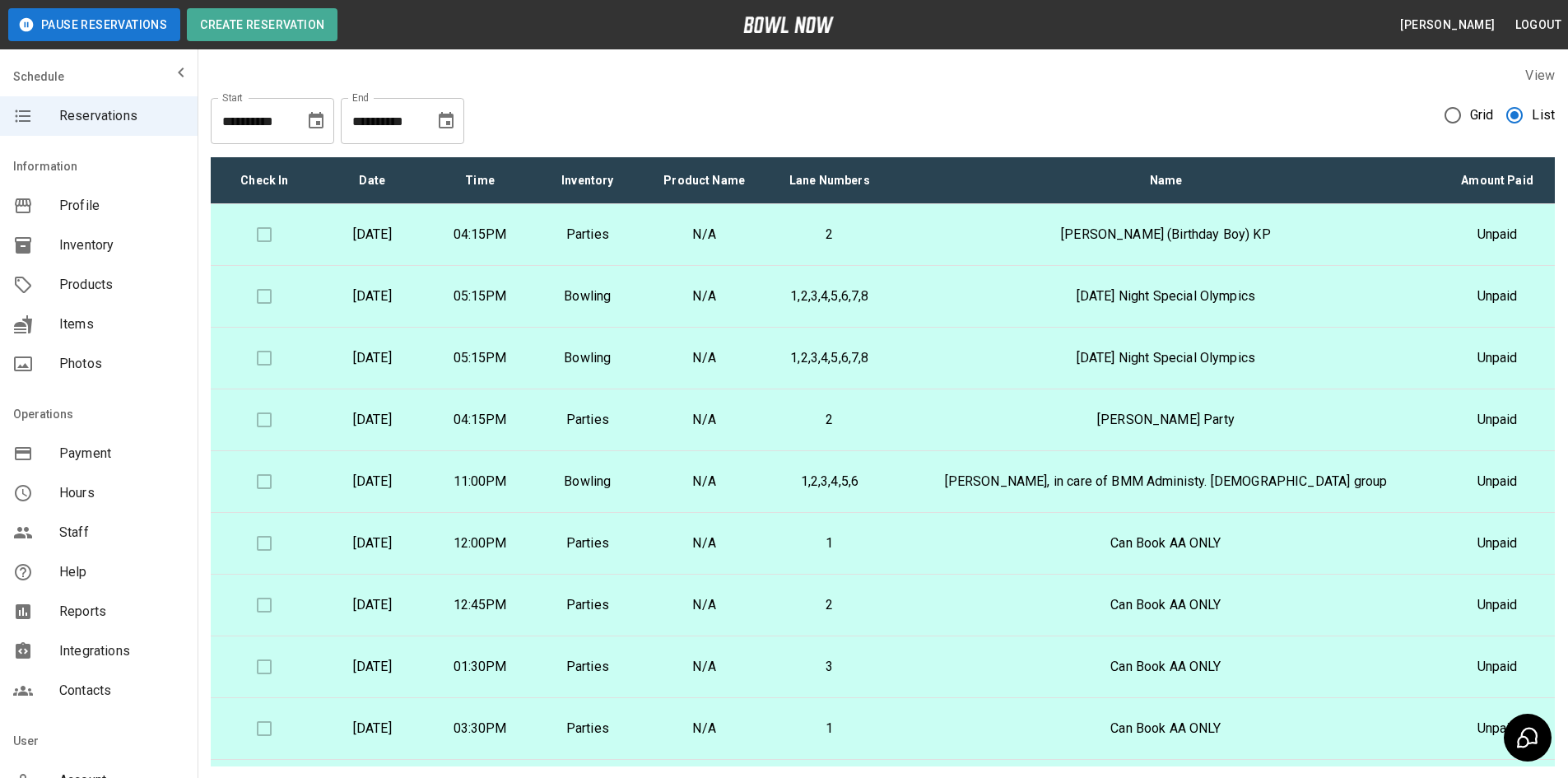
click at [1538, 80] on label "View" at bounding box center [1540, 75] width 30 height 16
click at [1471, 122] on span "Grid" at bounding box center [1482, 116] width 24 height 20
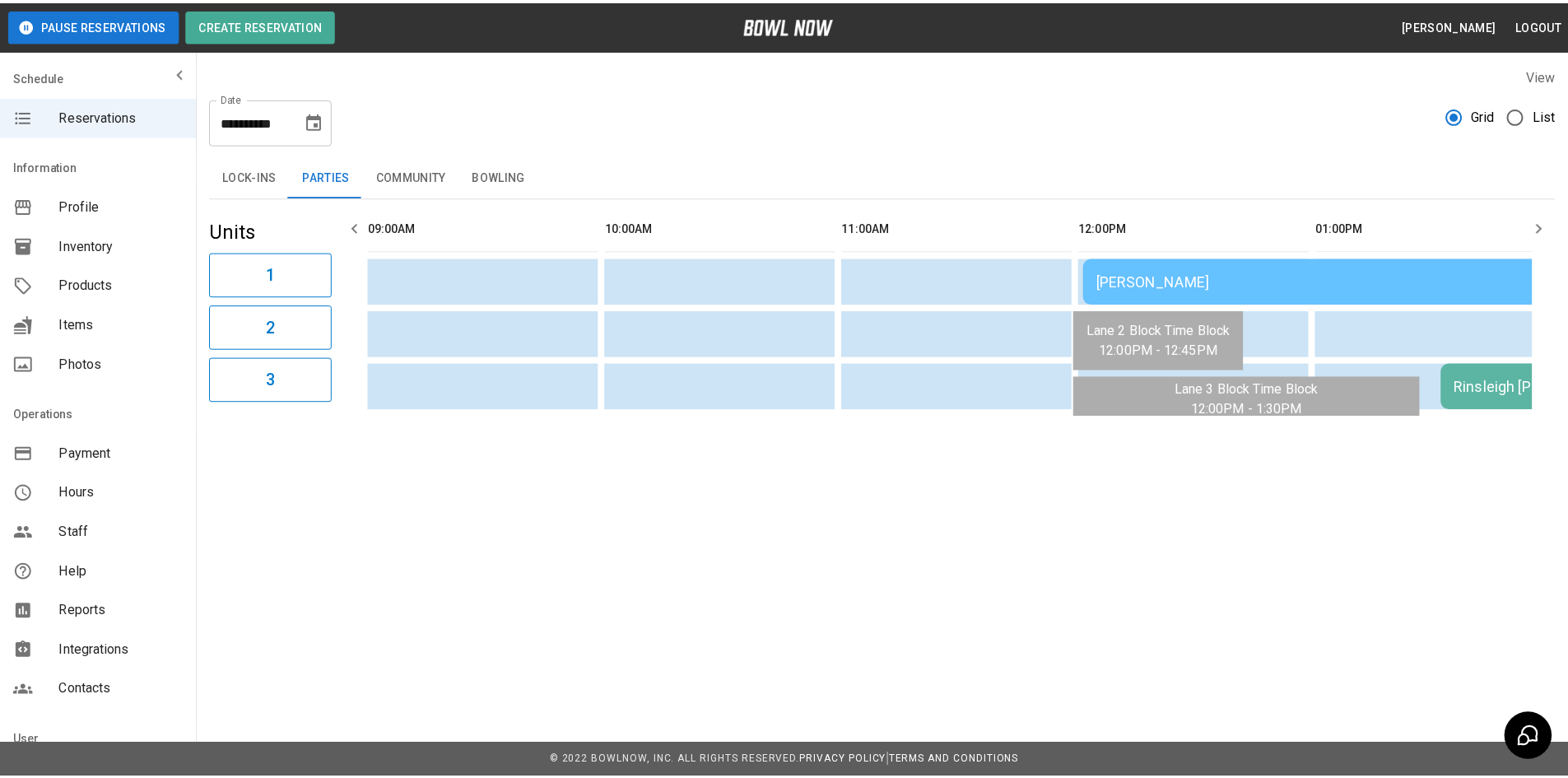
scroll to position [0, 1910]
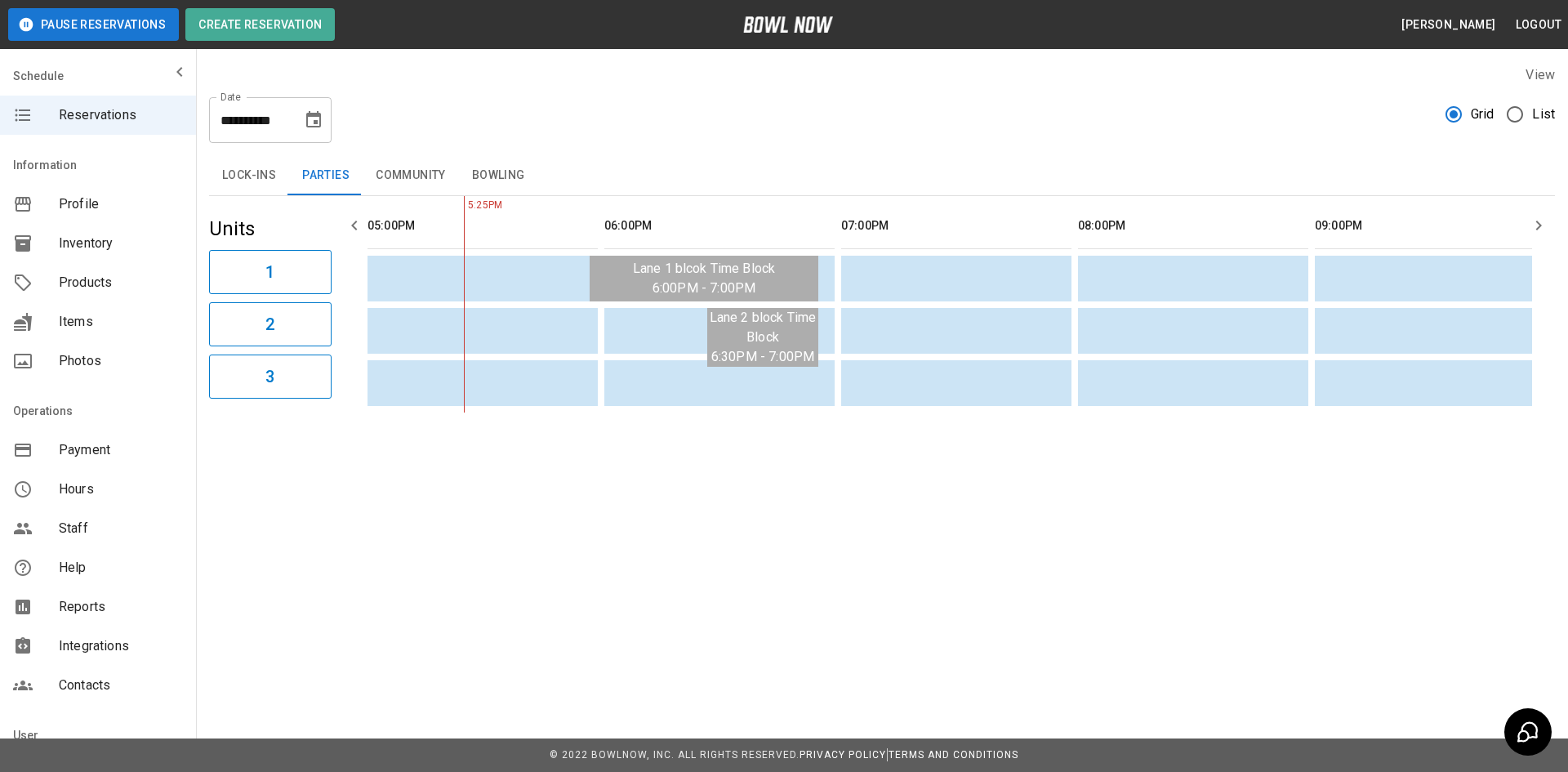
click at [502, 169] on button "Bowling" at bounding box center [498, 175] width 79 height 39
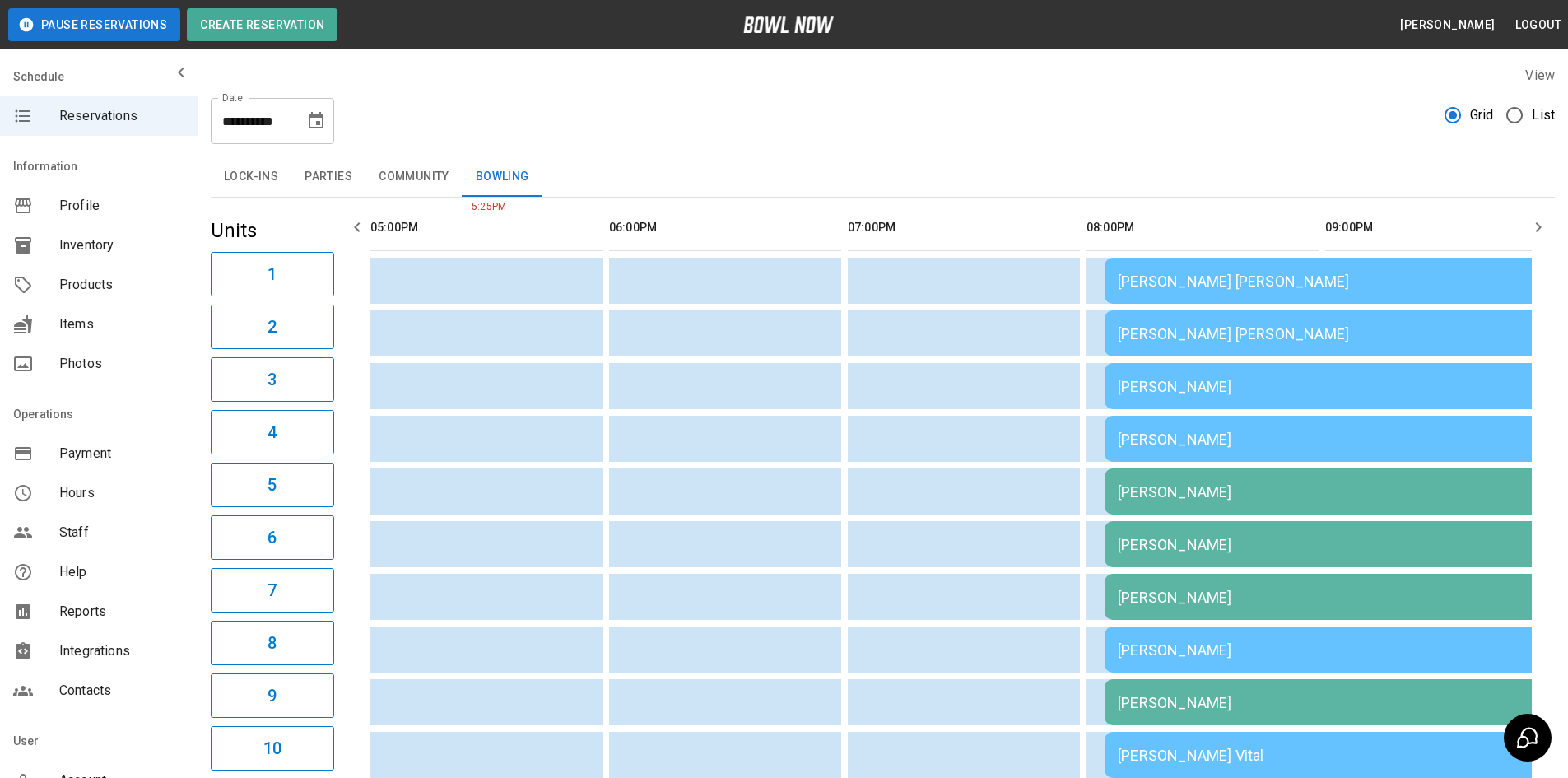
click at [1534, 114] on span "List" at bounding box center [1542, 116] width 23 height 20
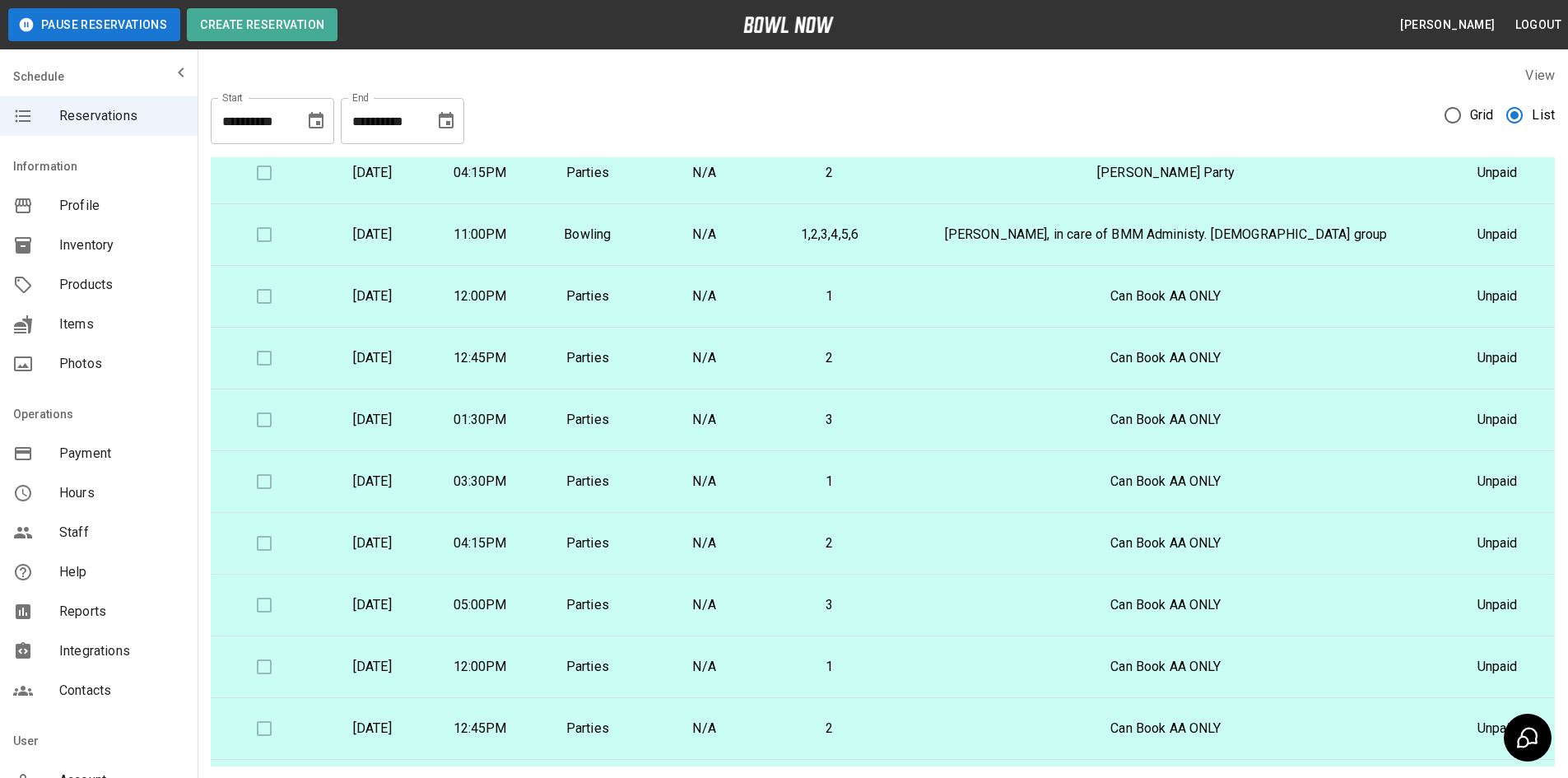
scroll to position [0, 0]
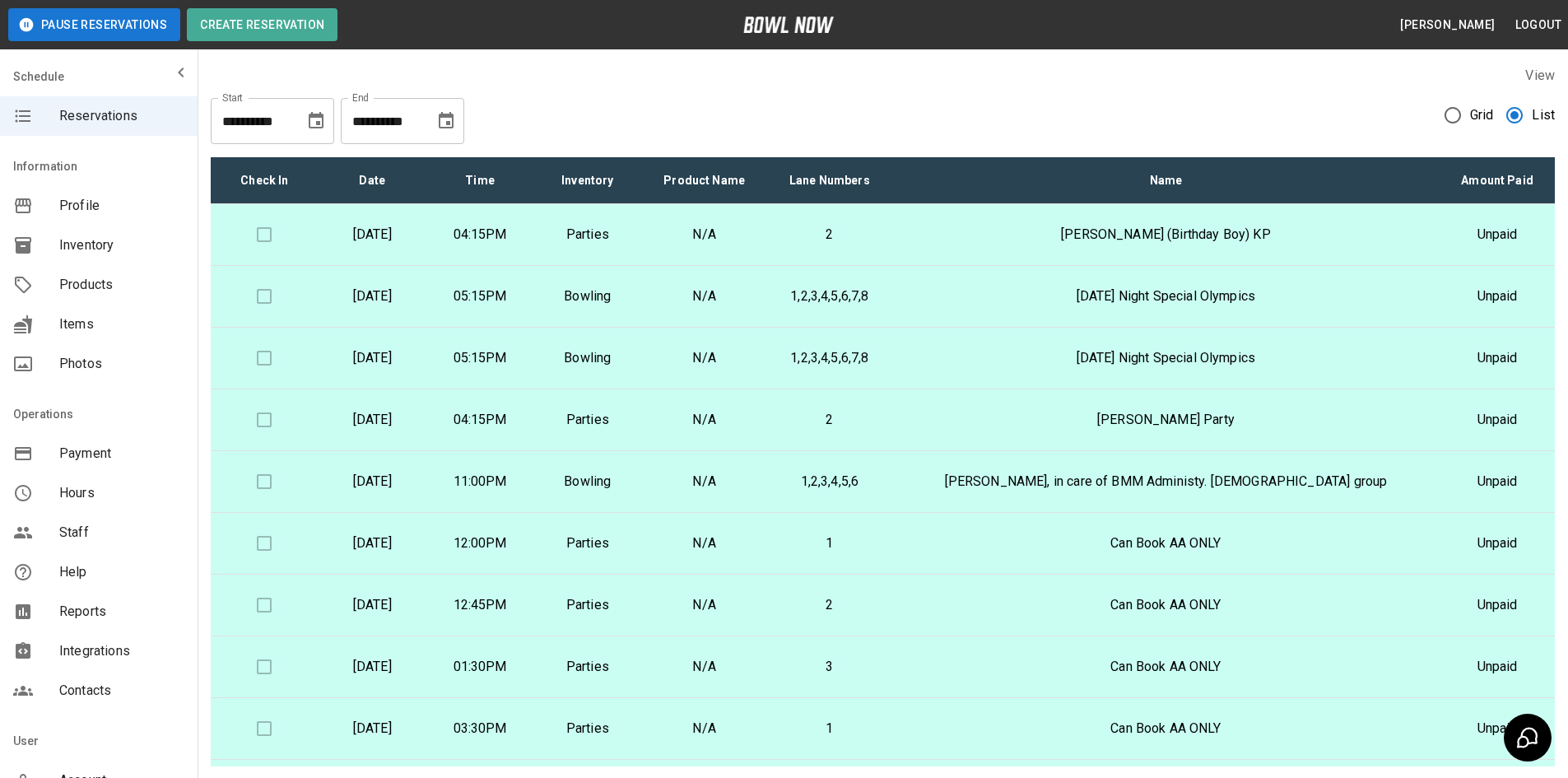
click at [1539, 70] on label "View" at bounding box center [1540, 75] width 30 height 16
click at [1477, 109] on span "Grid" at bounding box center [1482, 116] width 24 height 20
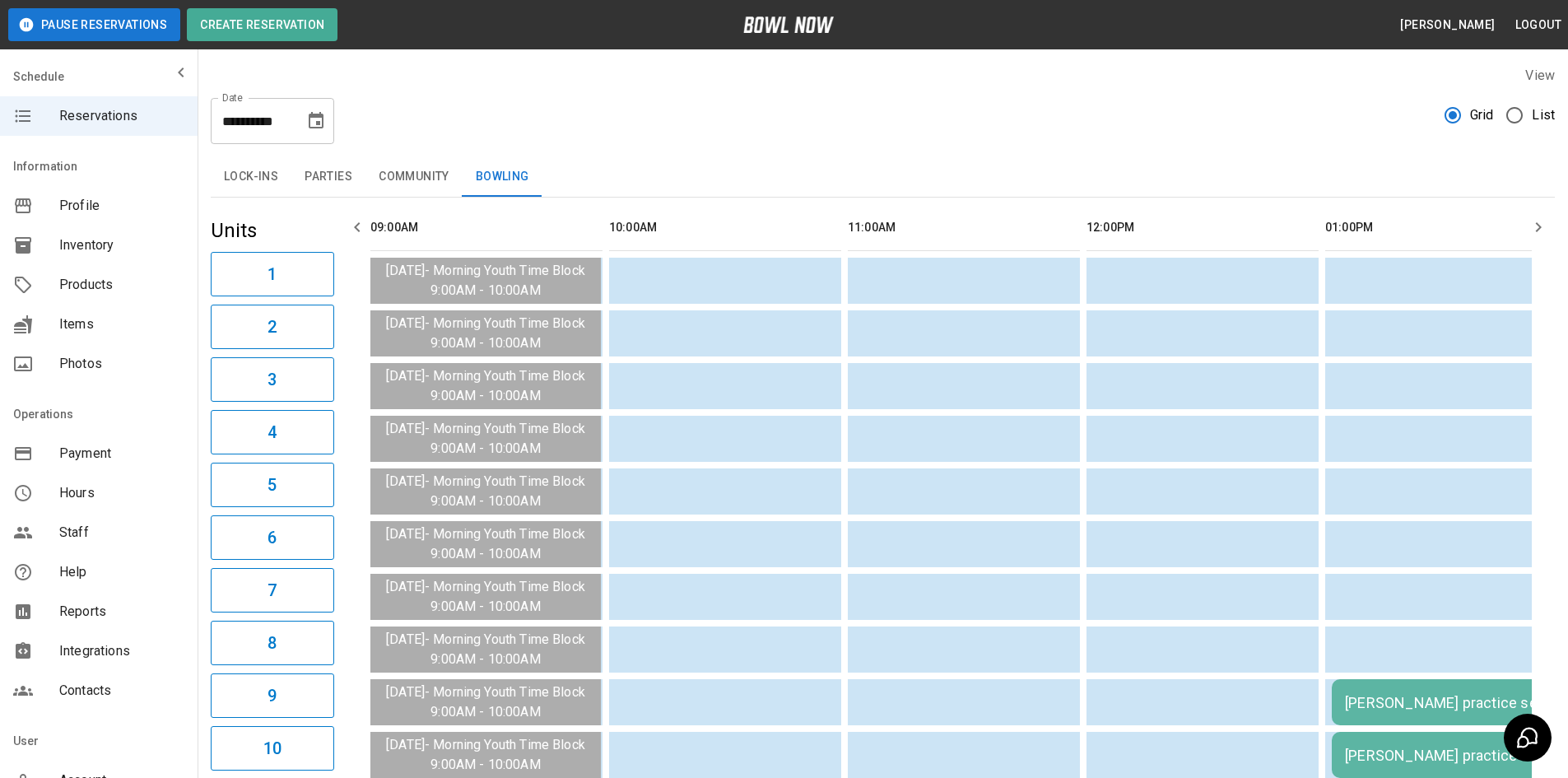
scroll to position [0, 1910]
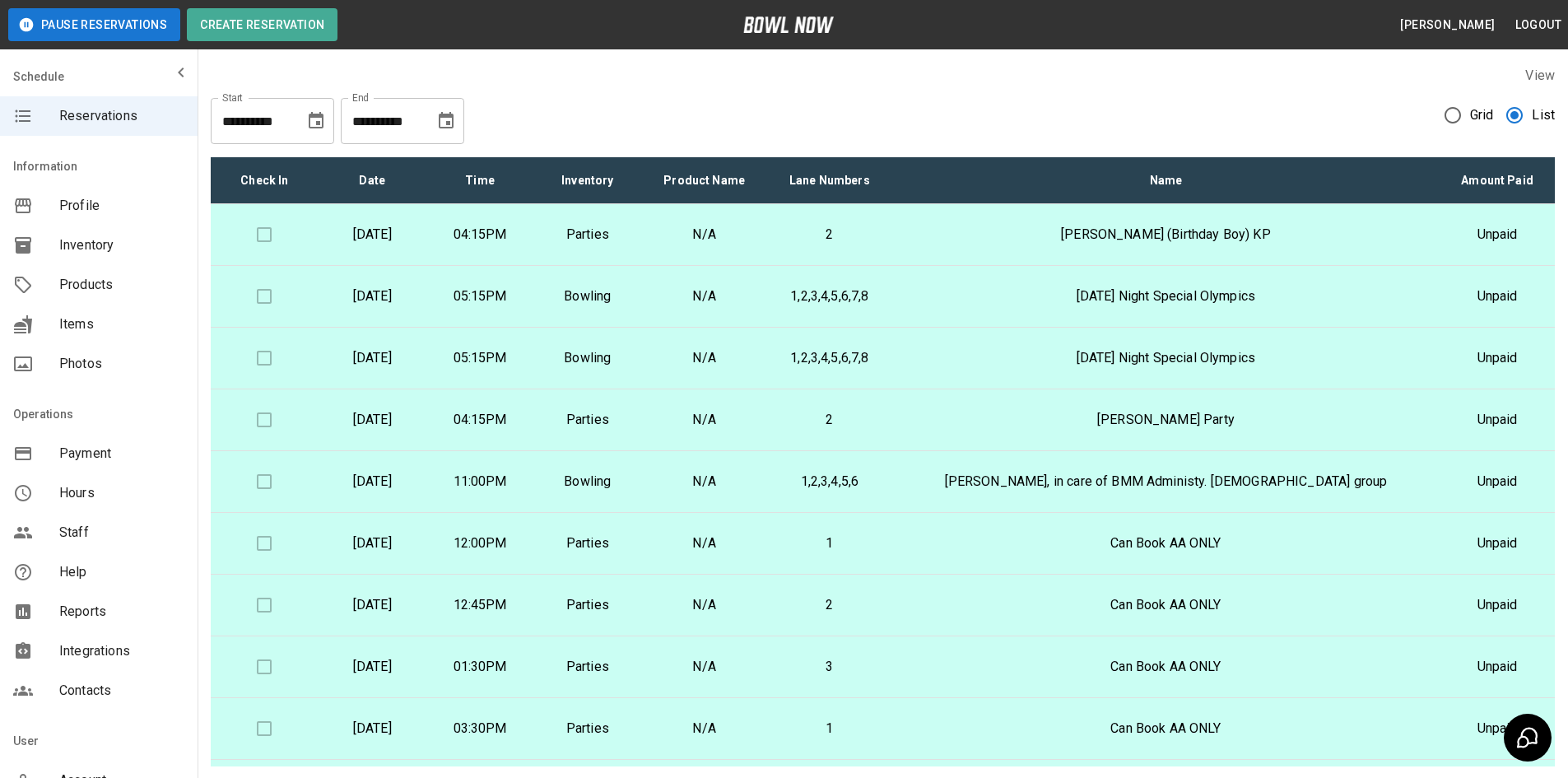
click at [444, 126] on icon "Choose date, selected date is Jun 30, 2026" at bounding box center [446, 121] width 20 height 20
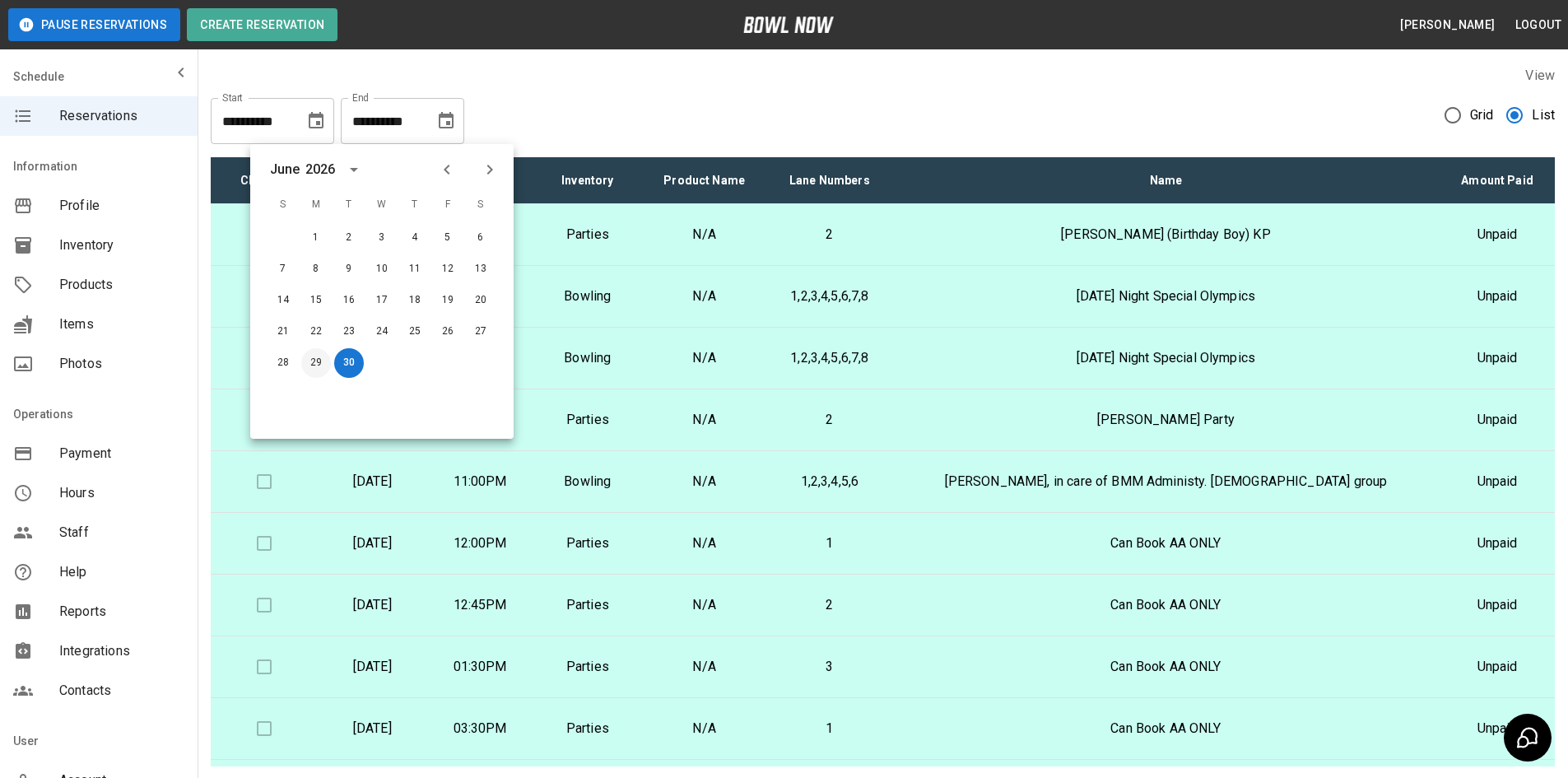
click at [310, 368] on div "29" at bounding box center [315, 363] width 33 height 30
click at [316, 367] on button "29" at bounding box center [316, 363] width 30 height 30
type input "**********"
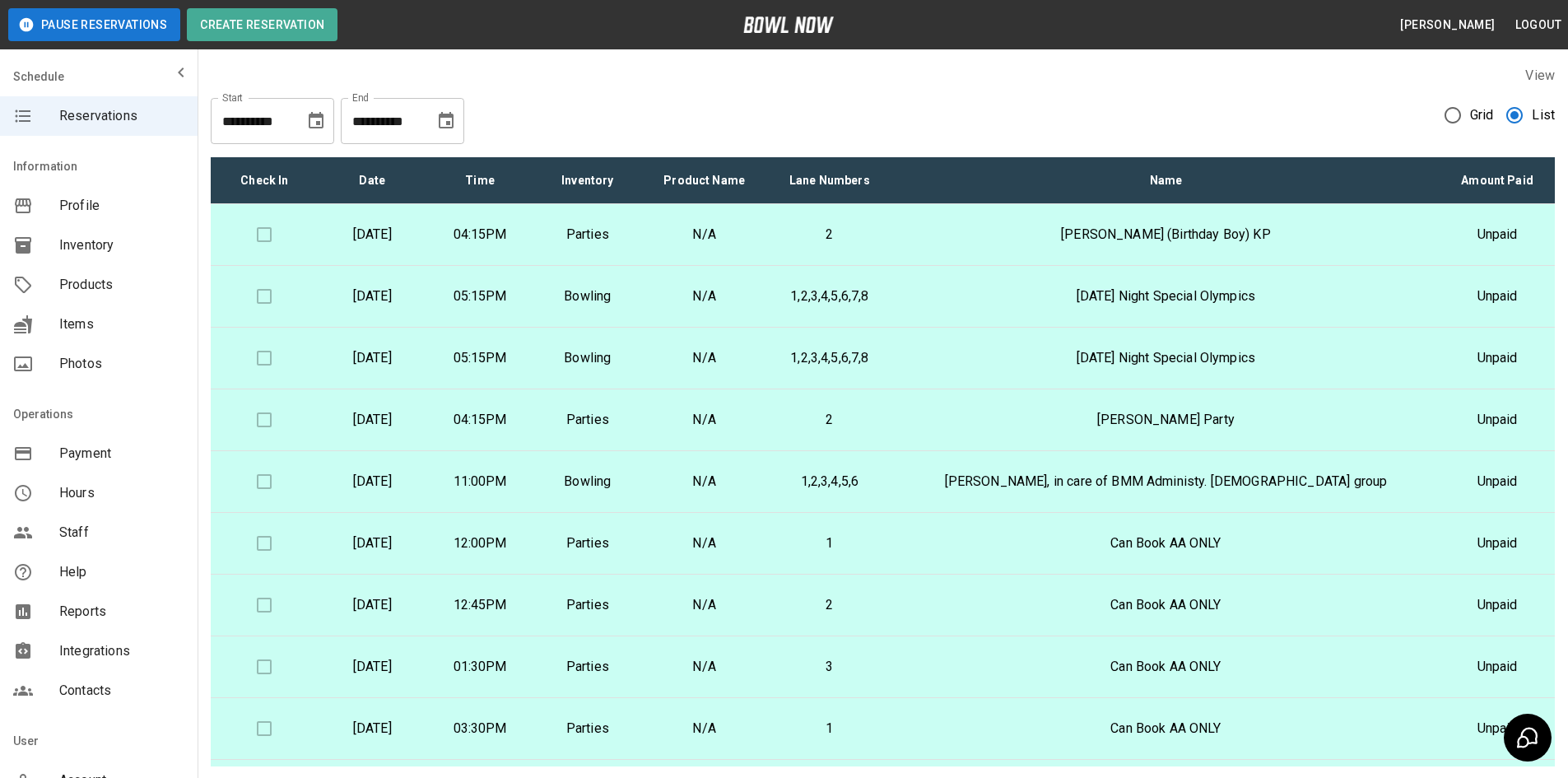
click at [1539, 73] on label "View" at bounding box center [1540, 75] width 30 height 16
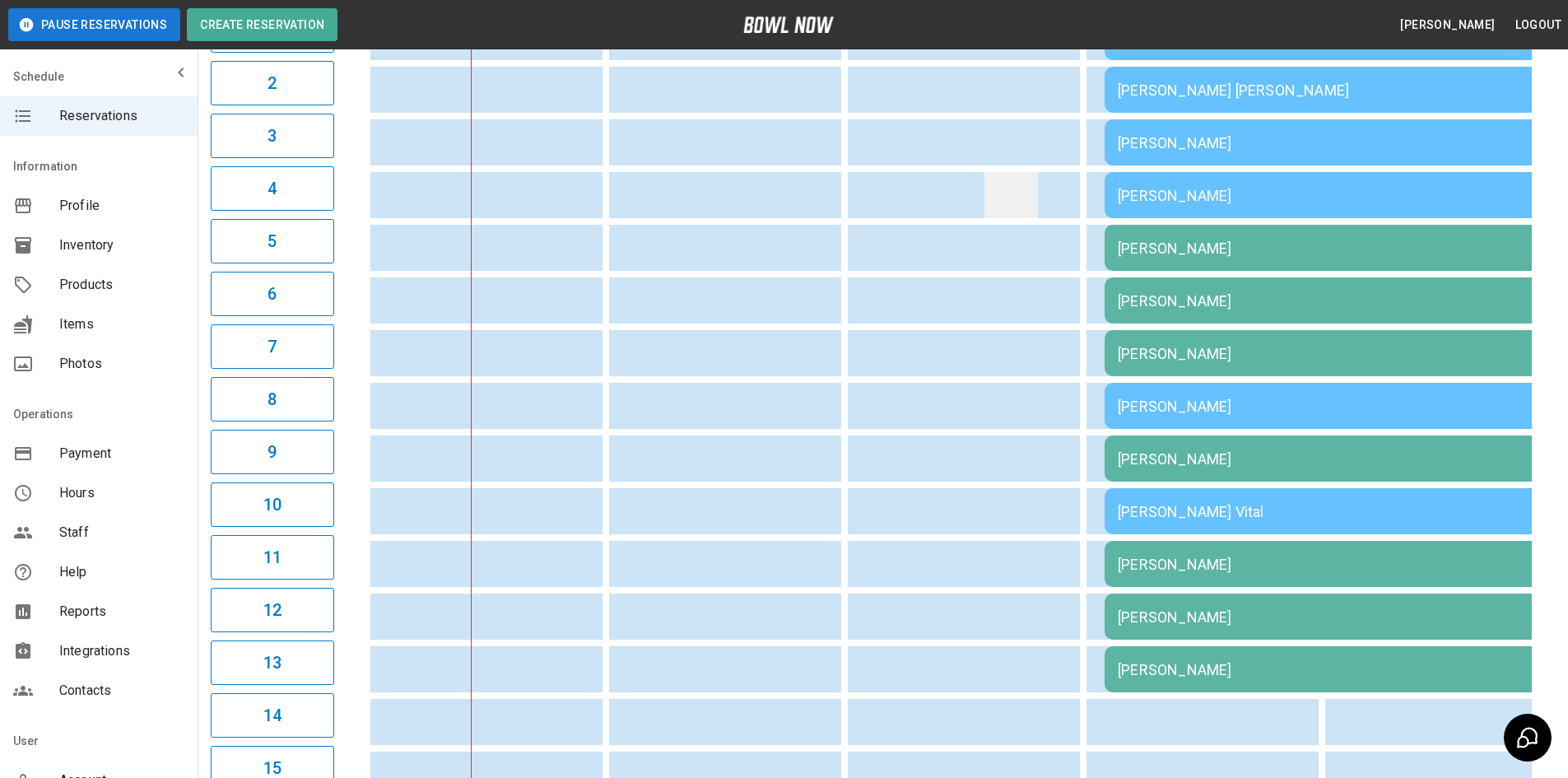
scroll to position [329, 0]
